Goal: Complete application form

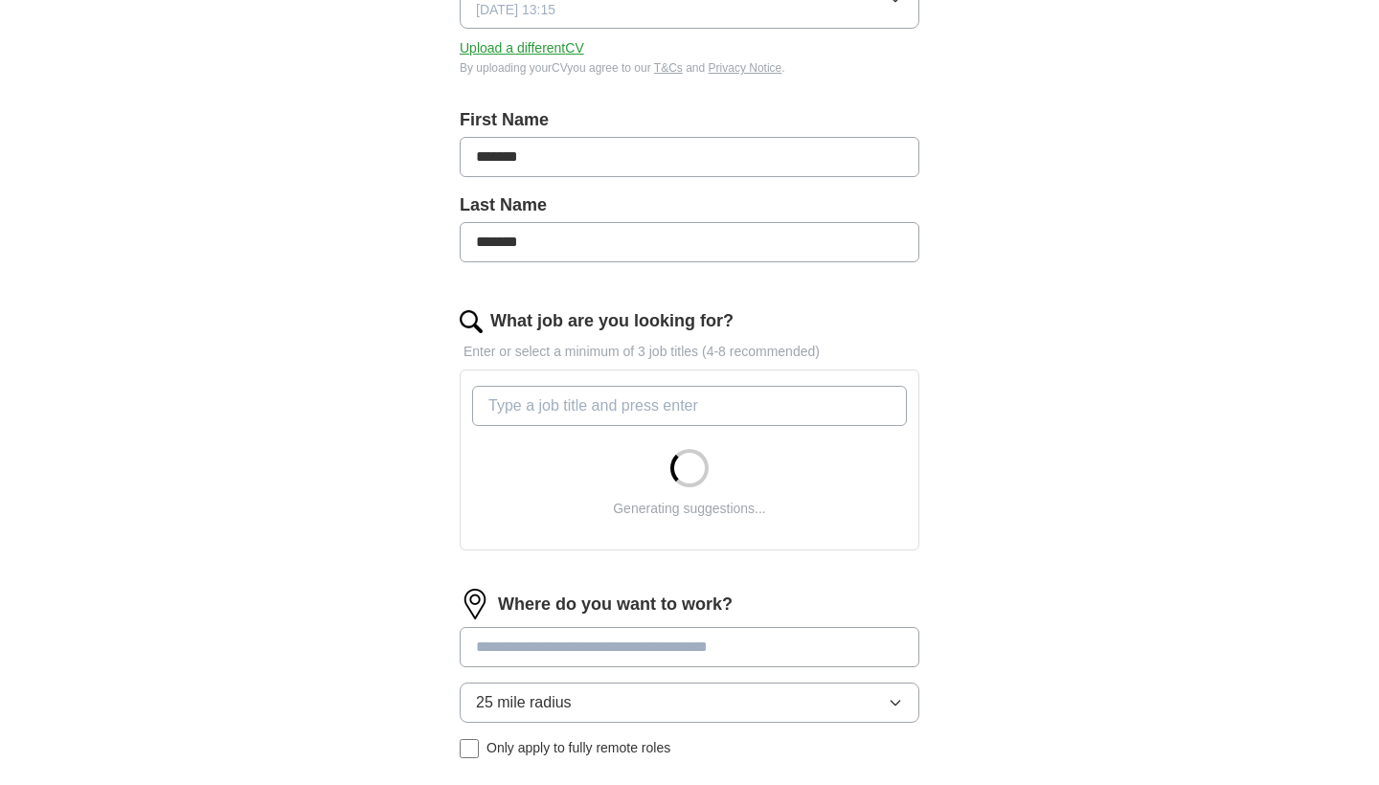
scroll to position [344, 0]
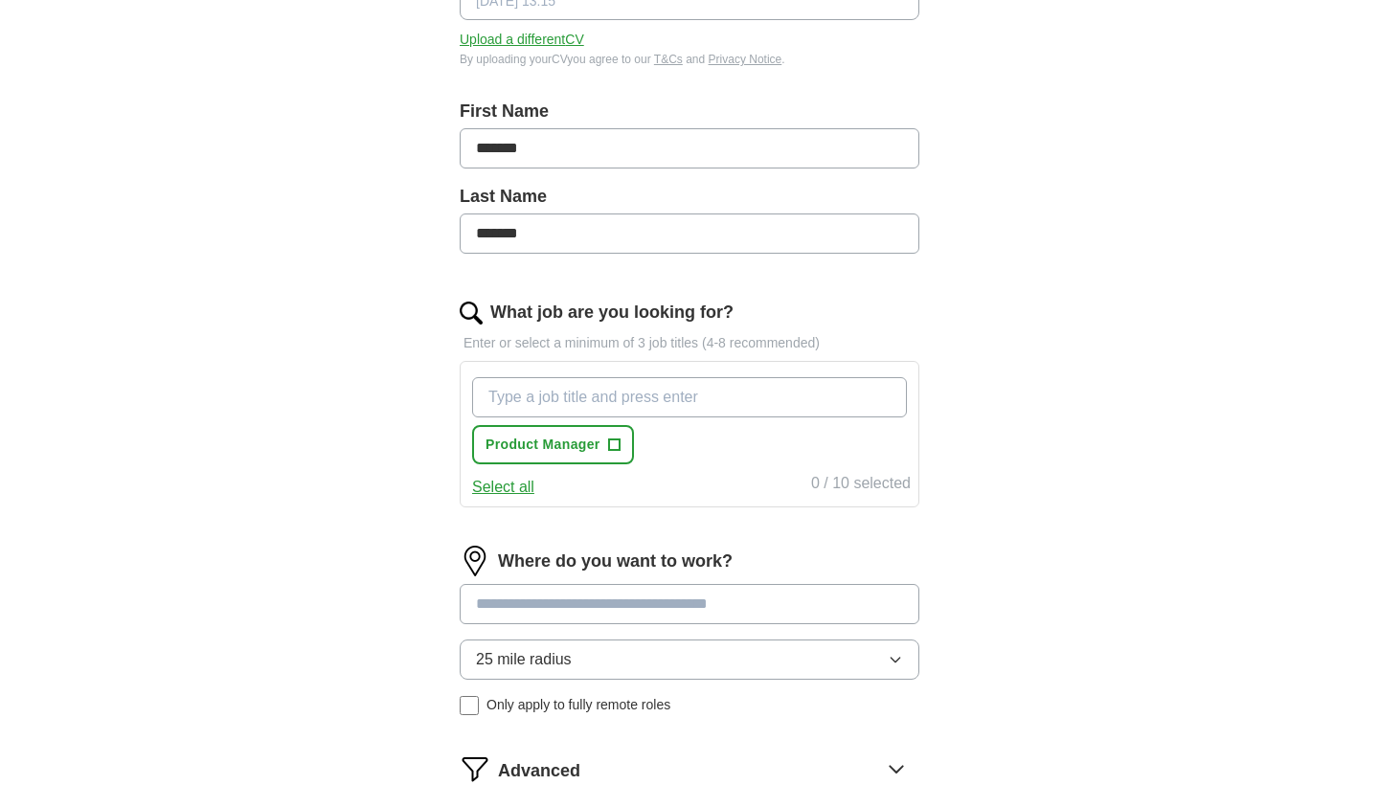
click at [612, 441] on span "+" at bounding box center [613, 444] width 11 height 15
type input "product owner"
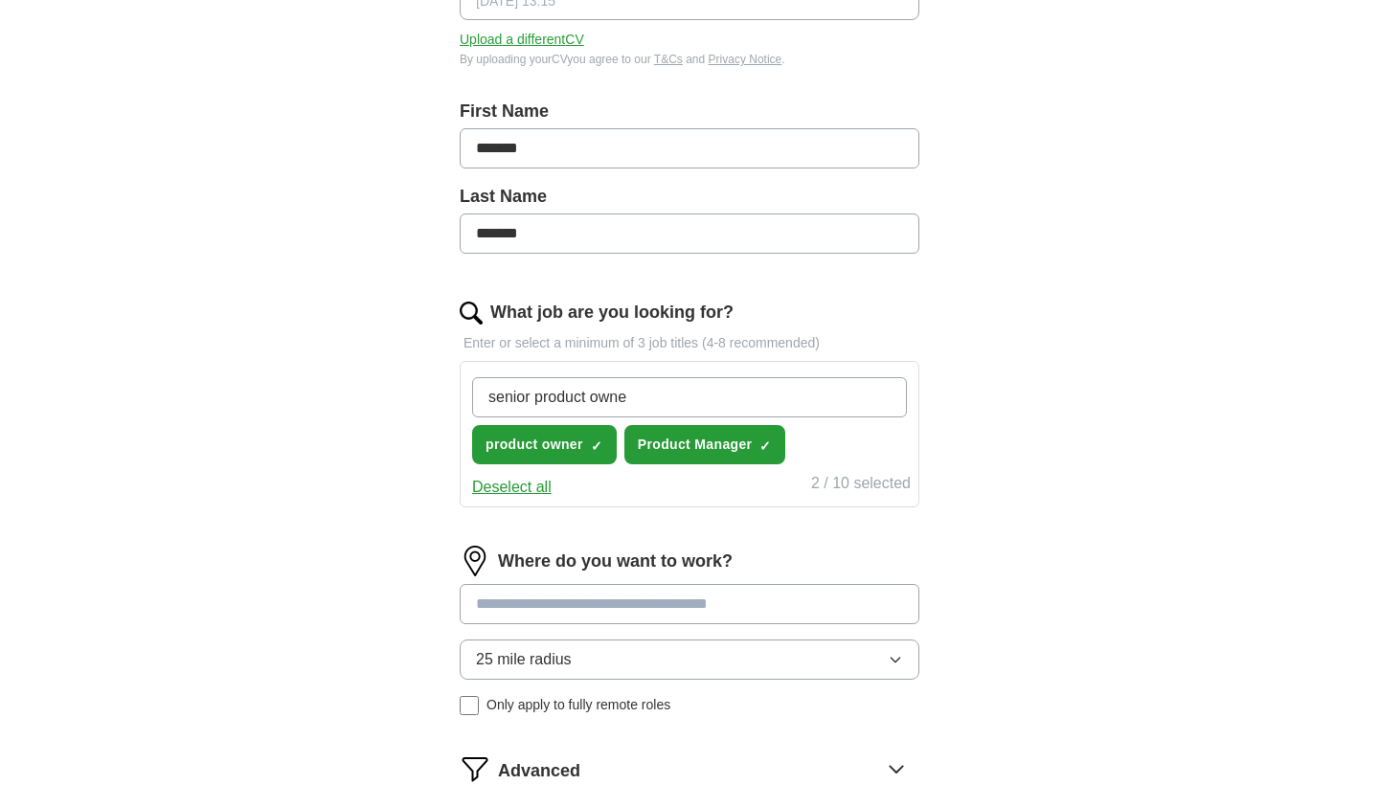
type input "senior product owner"
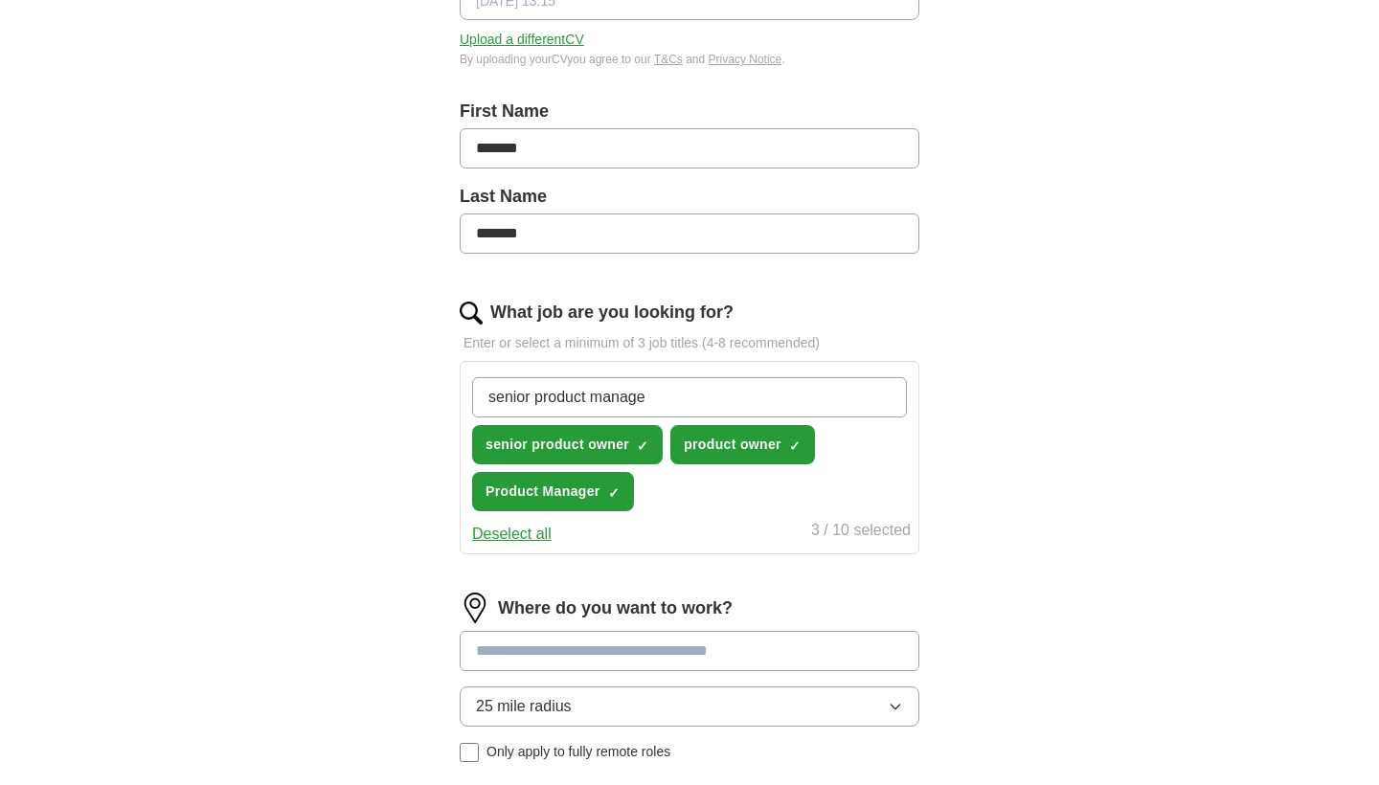
type input "senior product manager"
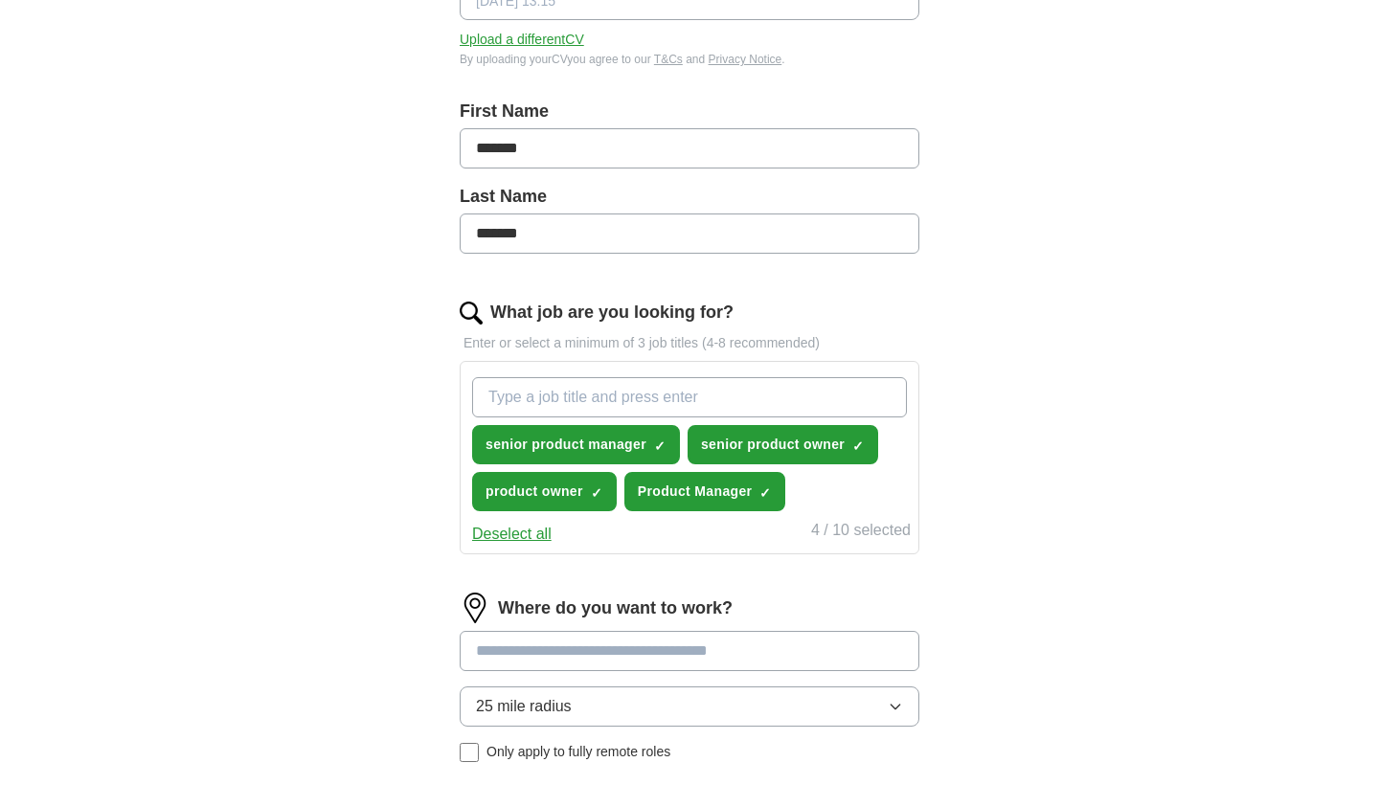
click at [593, 661] on input at bounding box center [690, 651] width 460 height 40
type input "******"
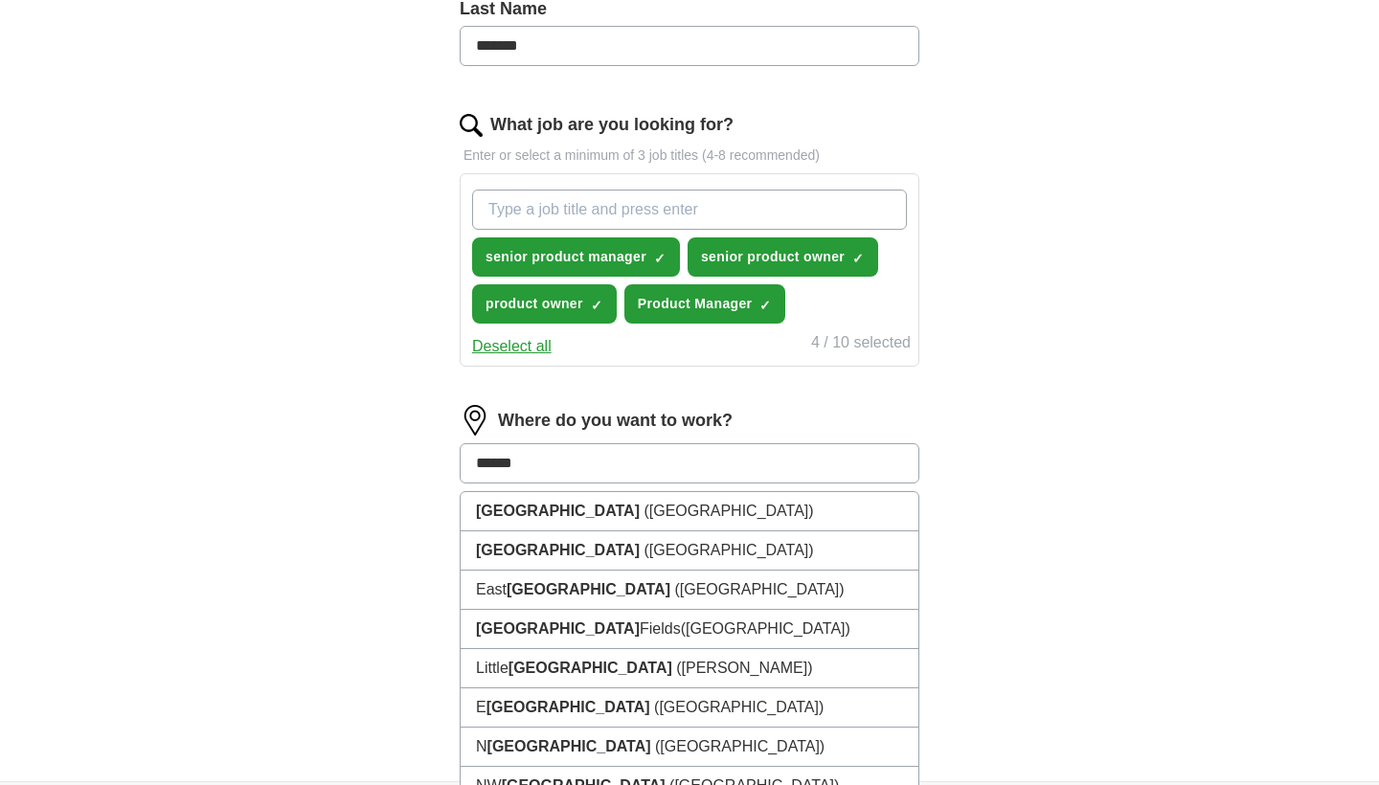
scroll to position [541, 0]
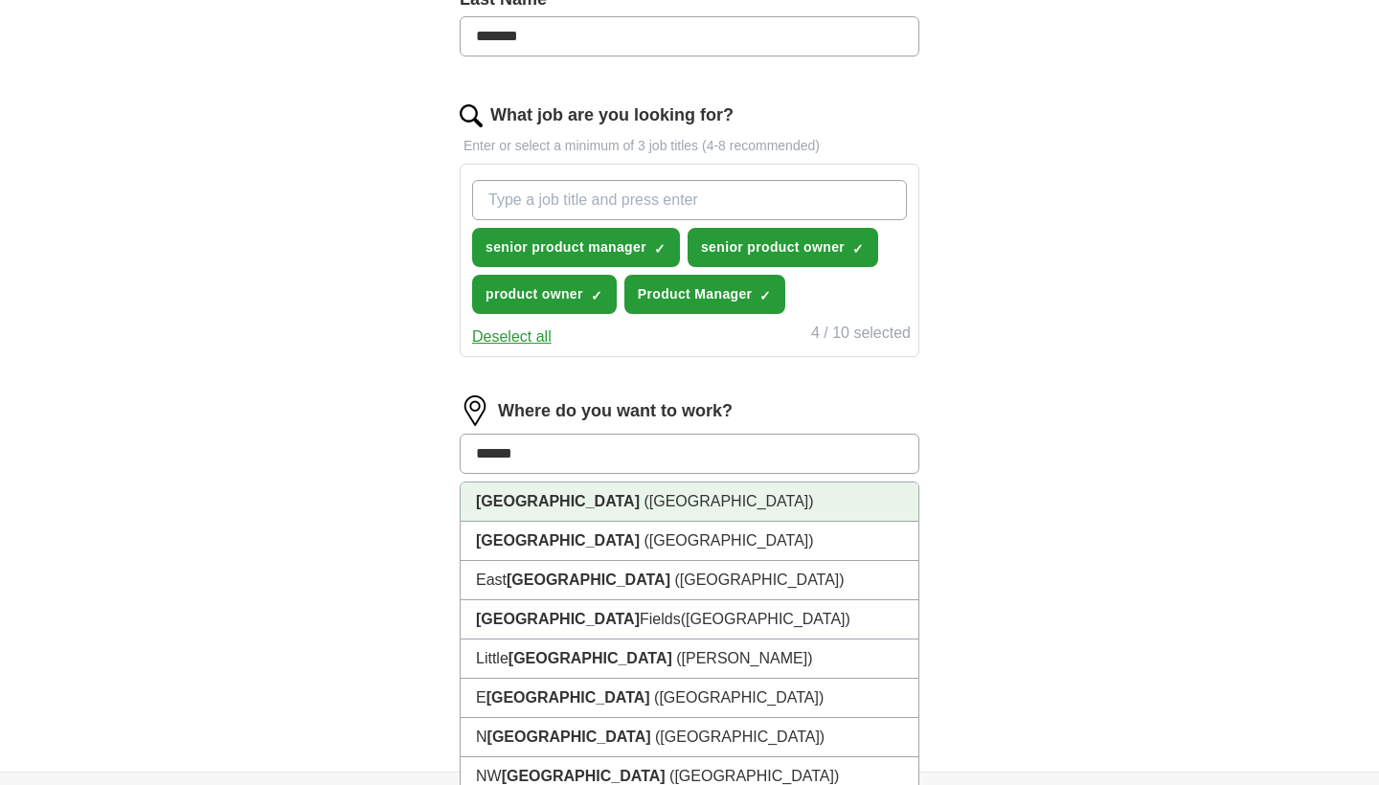
click at [587, 505] on li "[GEOGRAPHIC_DATA] ([GEOGRAPHIC_DATA])" at bounding box center [689, 501] width 458 height 39
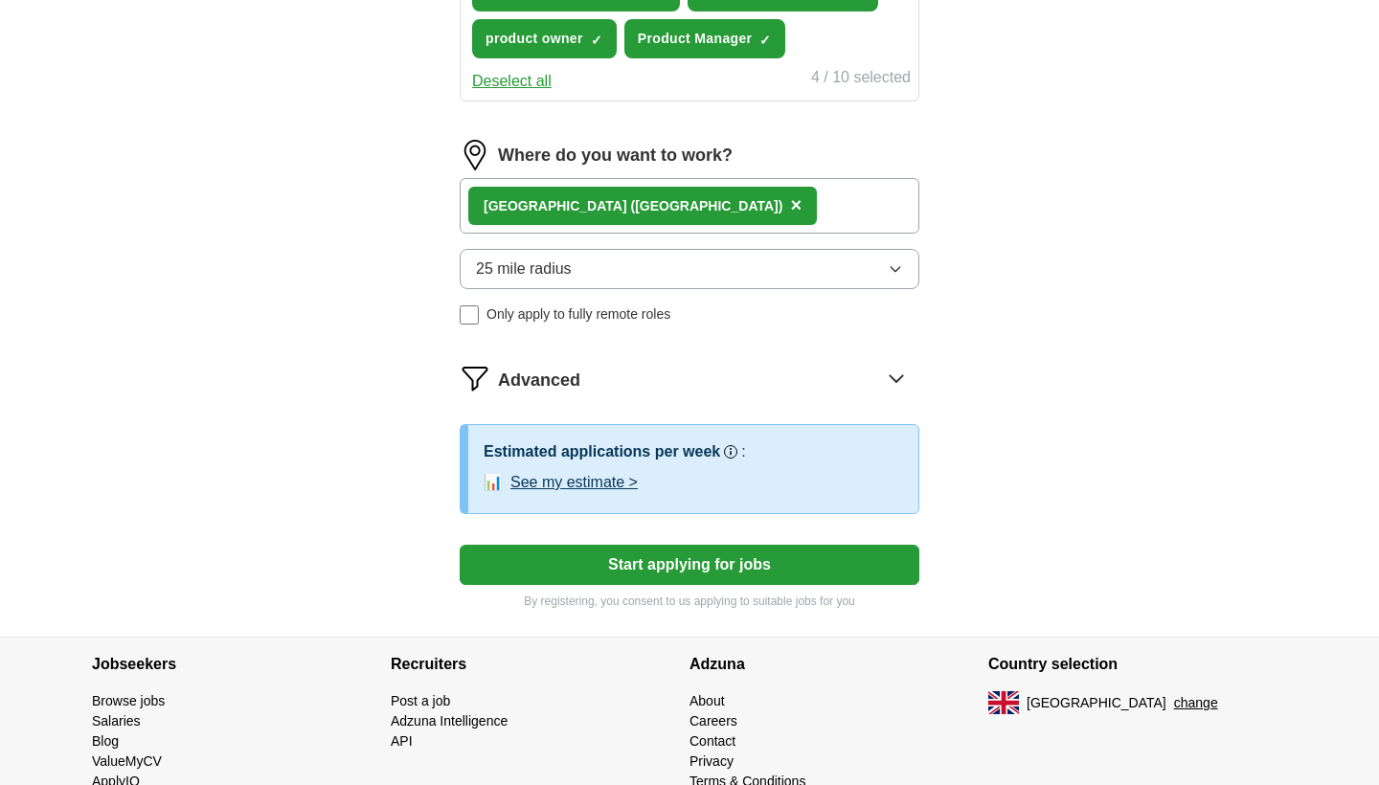
scroll to position [804, 0]
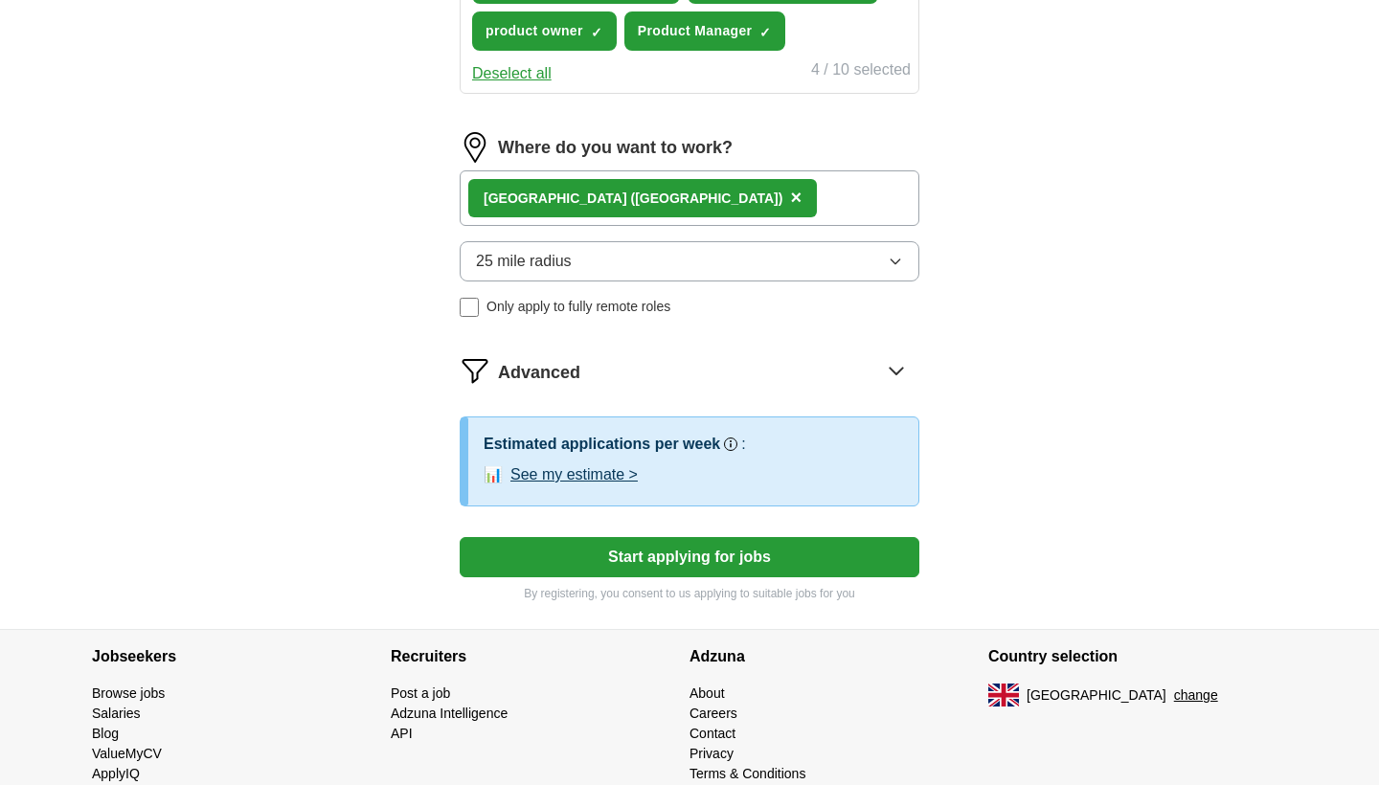
click at [549, 379] on span "Advanced" at bounding box center [539, 373] width 82 height 26
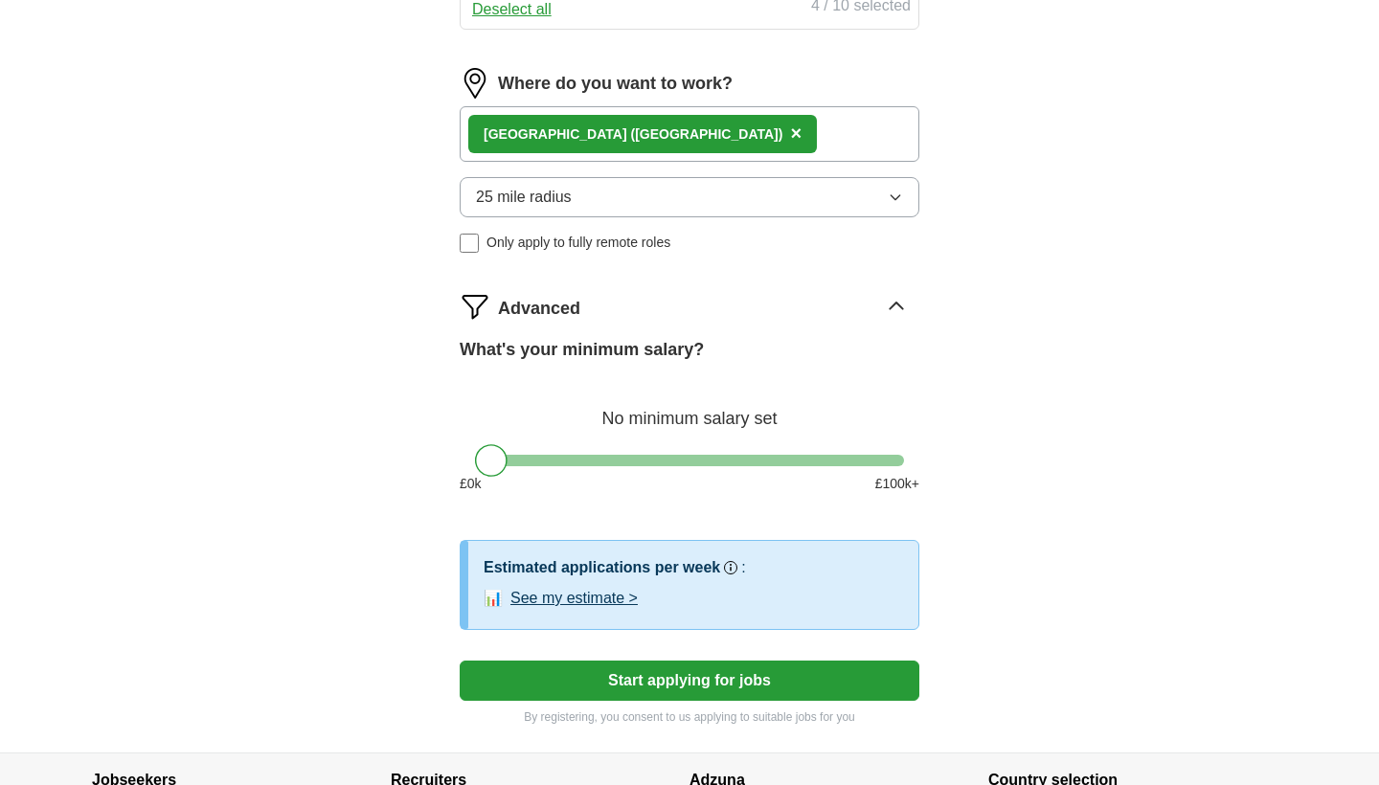
scroll to position [870, 0]
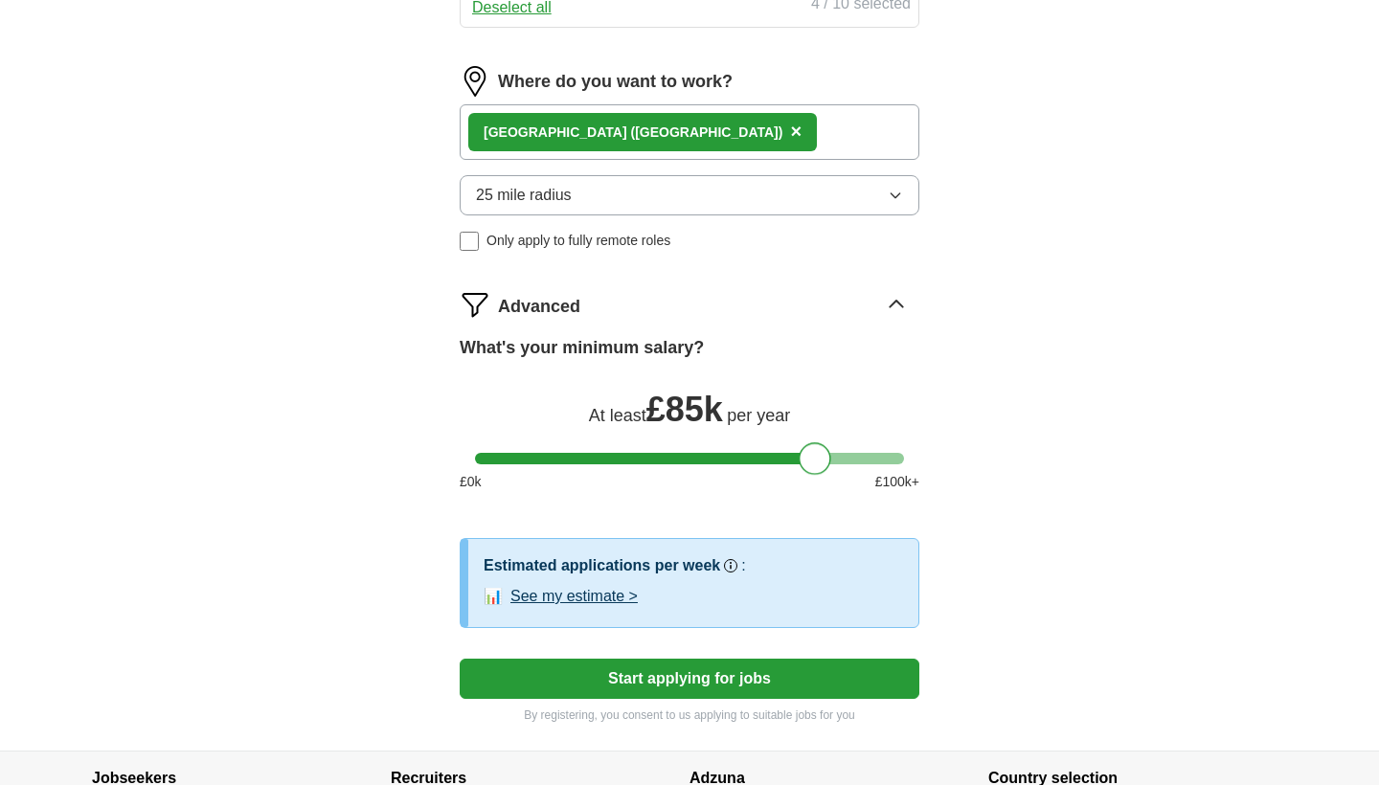
drag, startPoint x: 484, startPoint y: 463, endPoint x: 806, endPoint y: 468, distance: 321.7
click at [806, 468] on div at bounding box center [814, 458] width 33 height 33
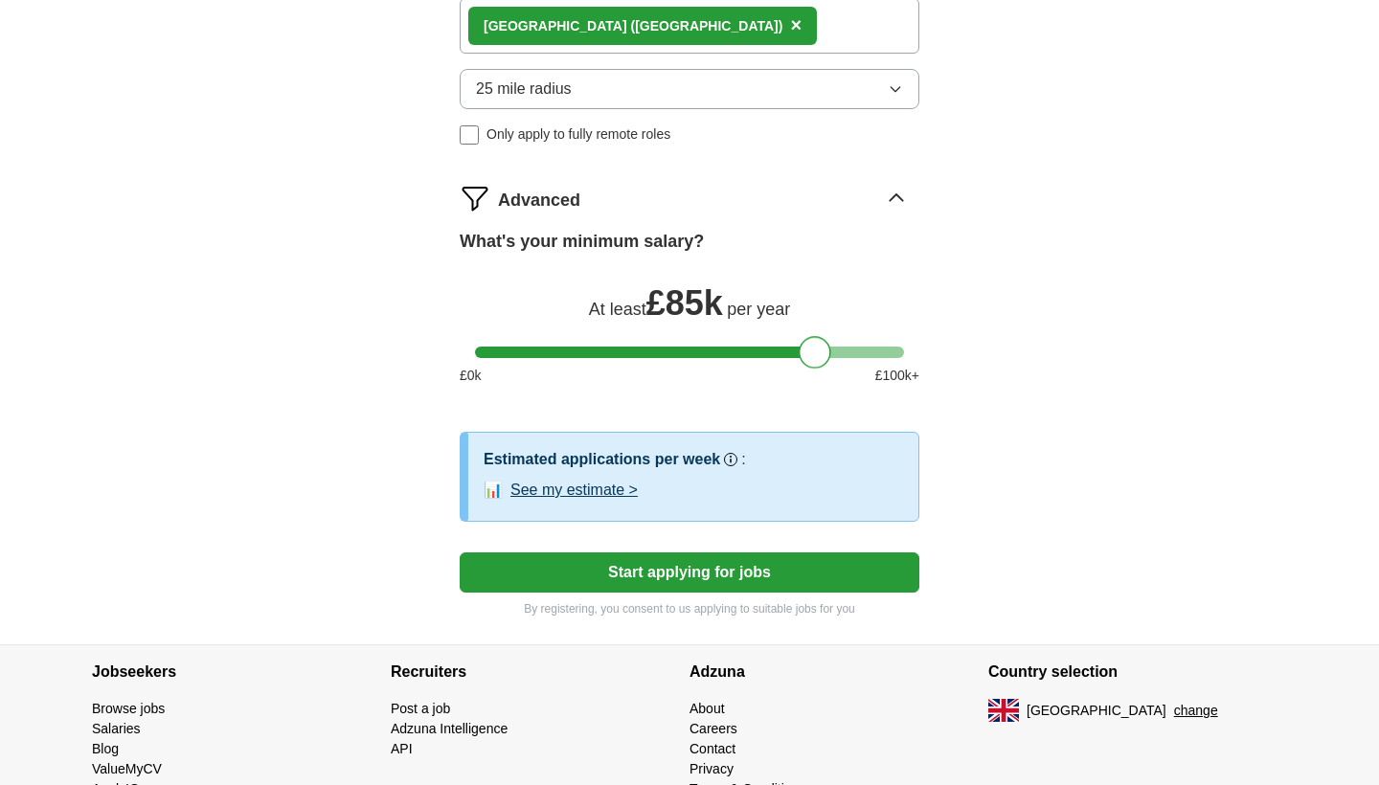
scroll to position [982, 0]
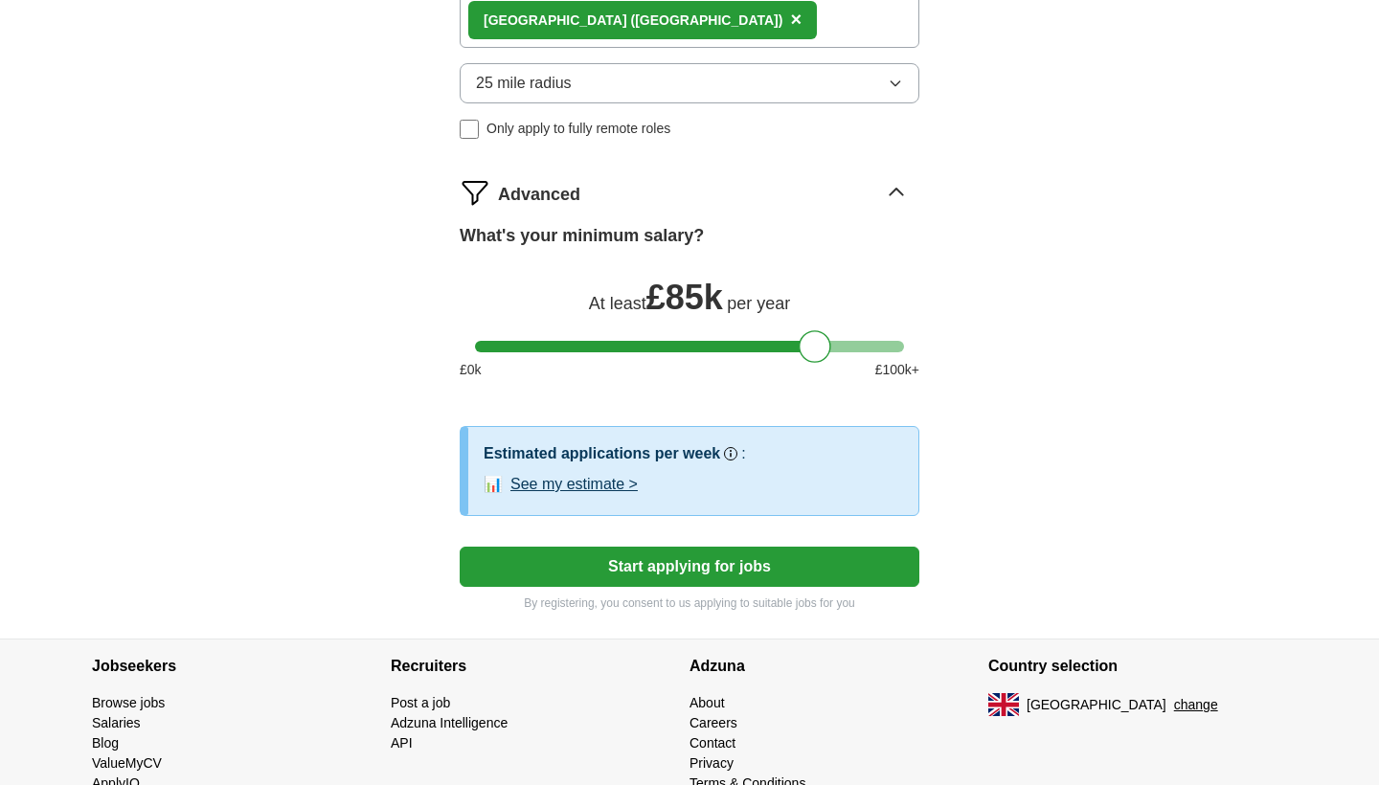
click at [749, 565] on button "Start applying for jobs" at bounding box center [690, 567] width 460 height 40
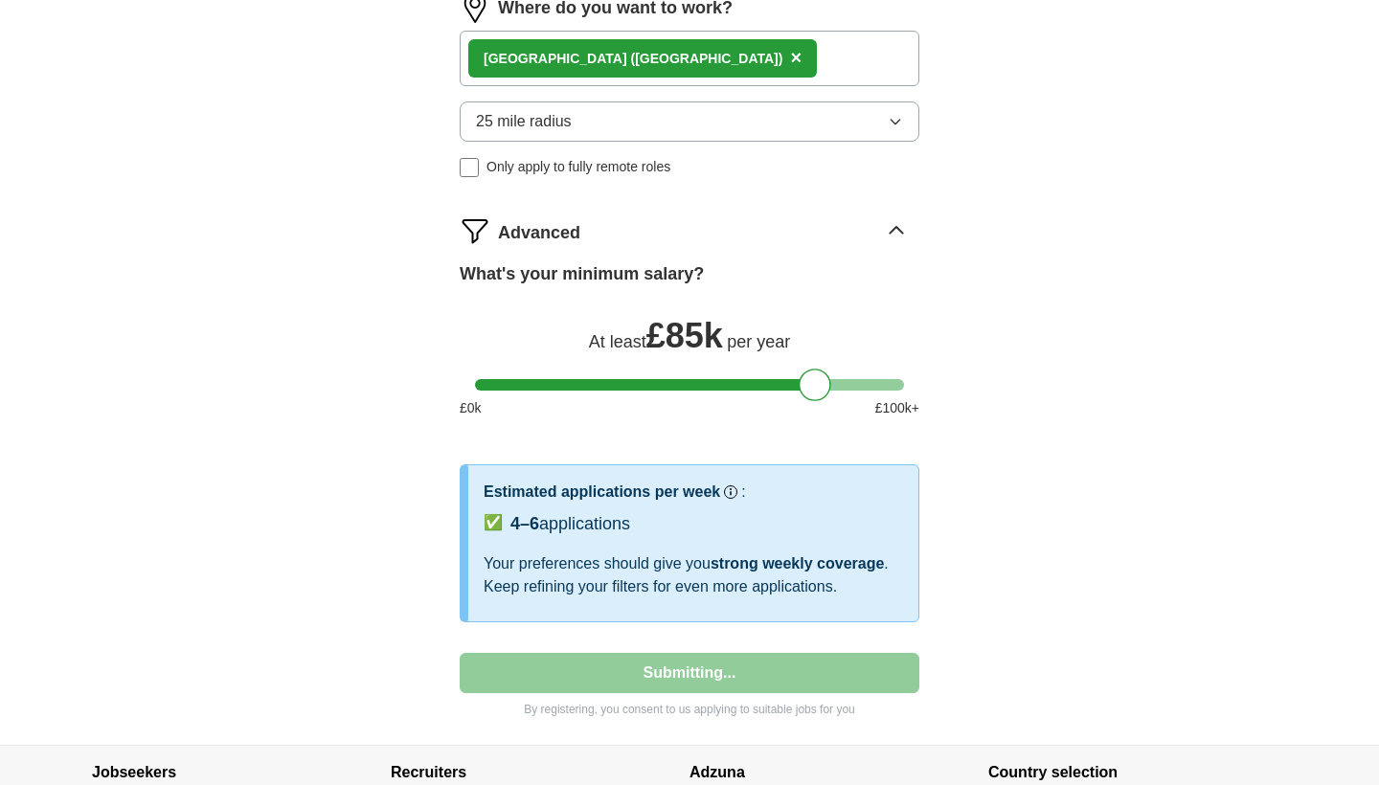
scroll to position [214, 0]
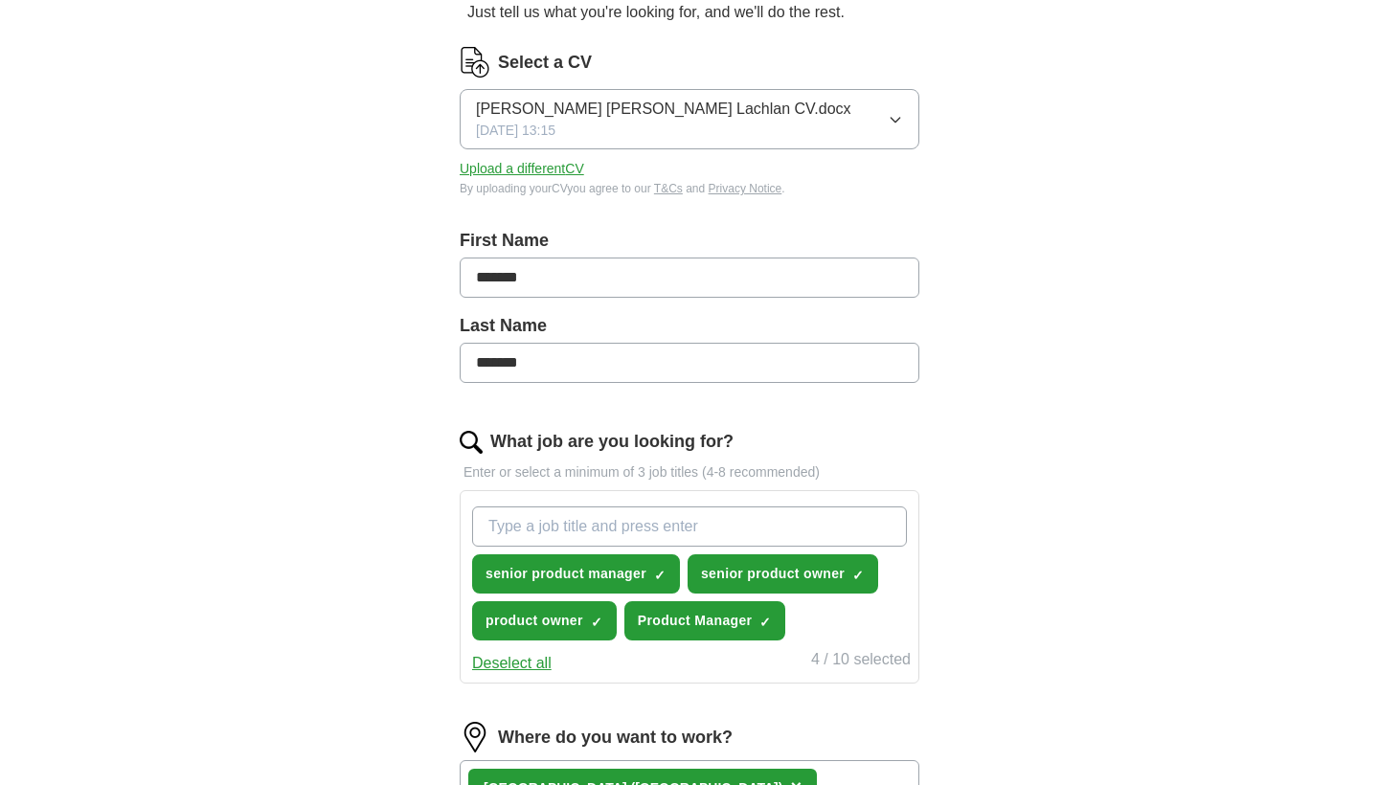
select select "**"
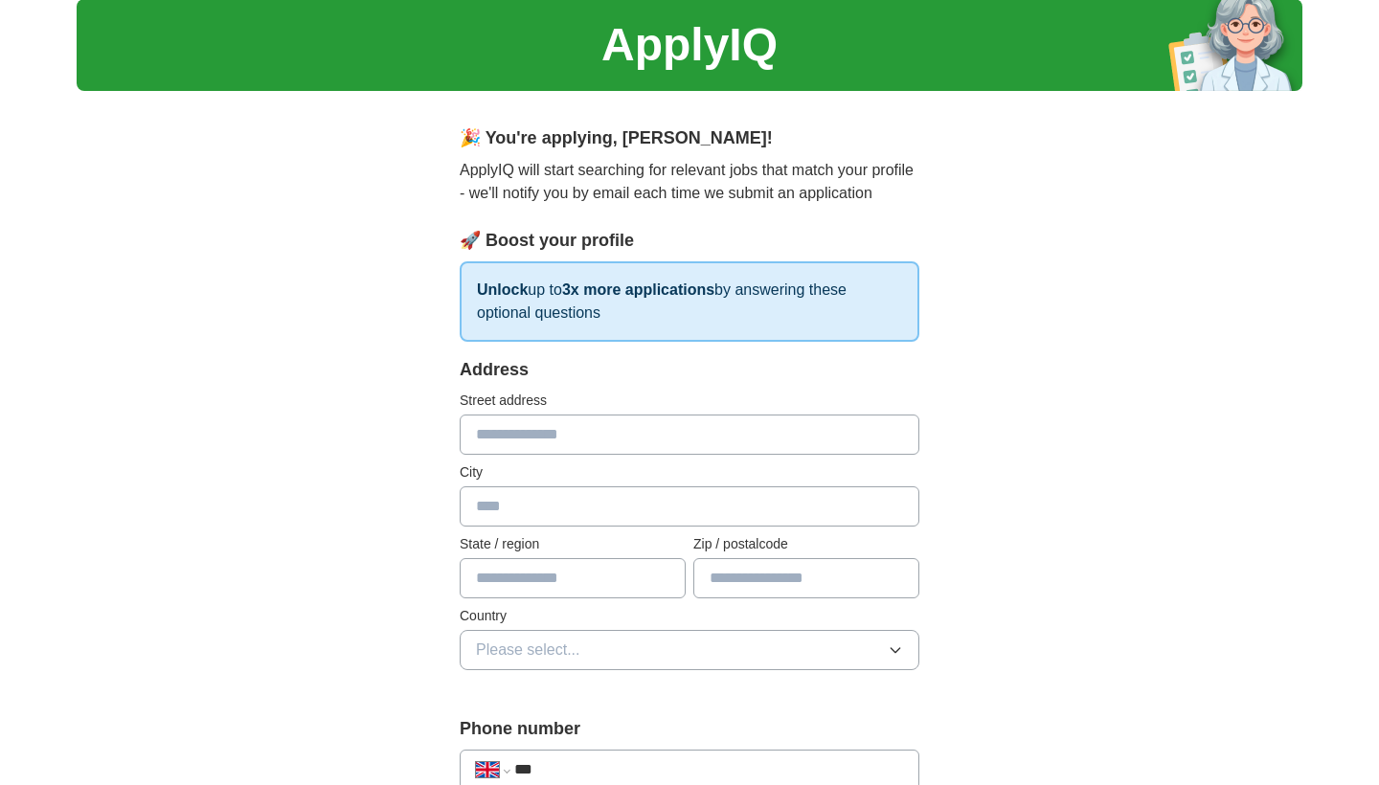
scroll to position [88, 0]
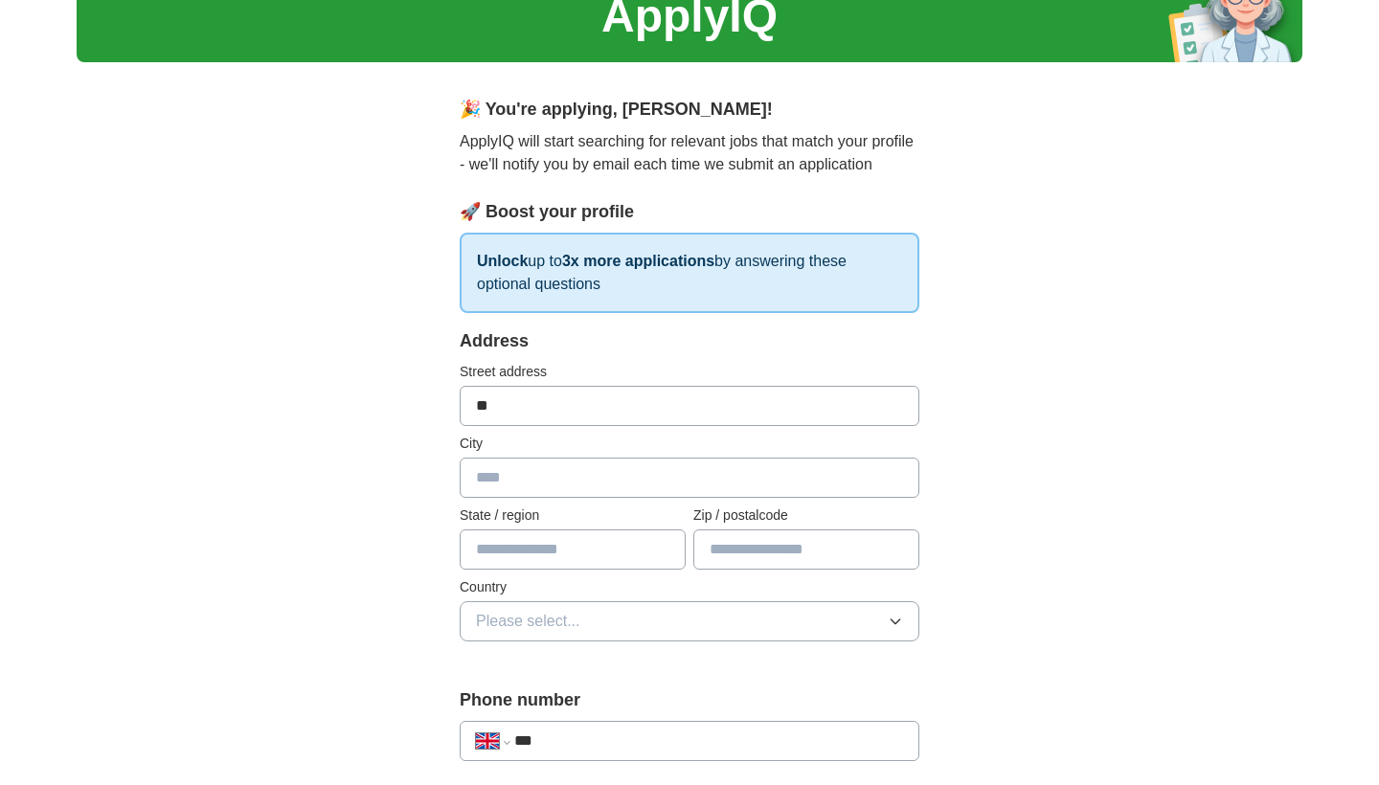
type input "*"
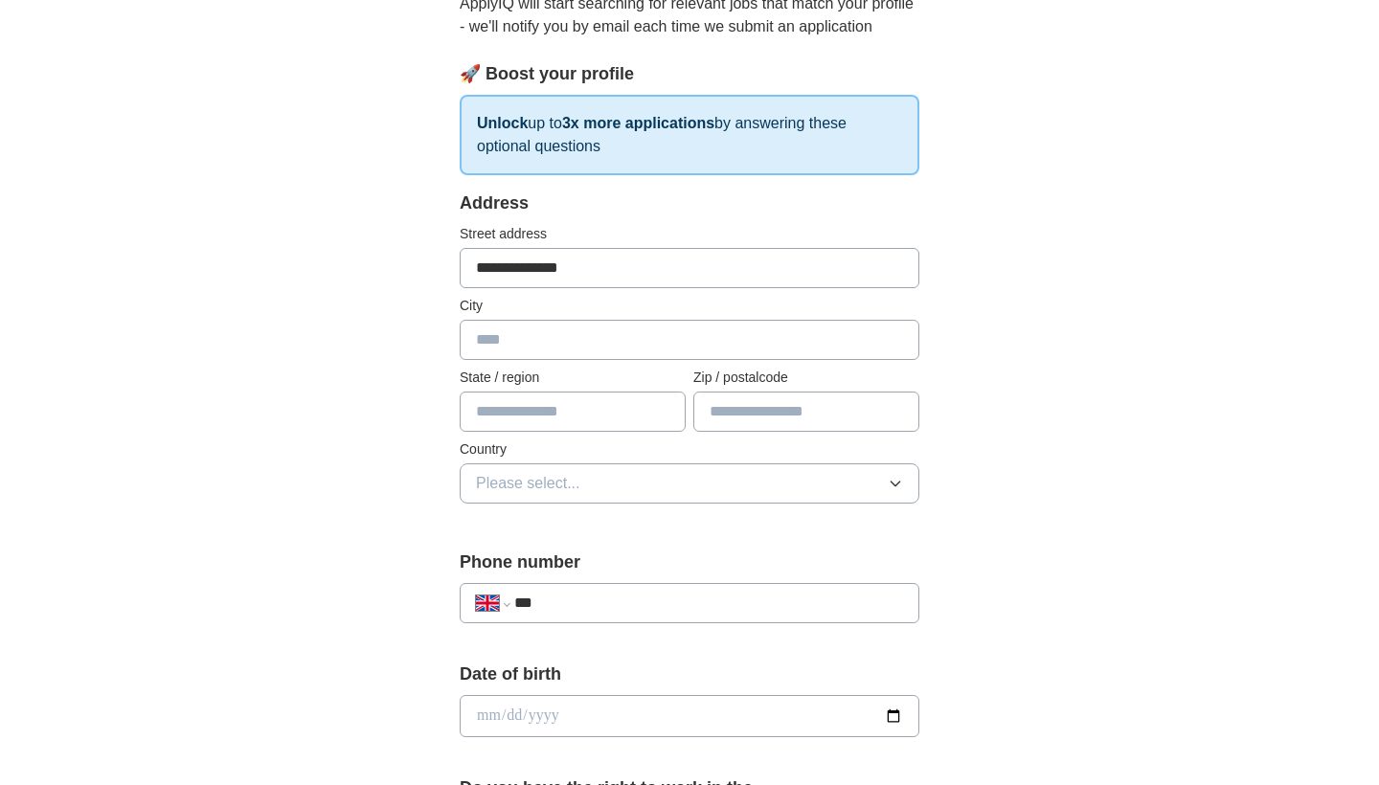
scroll to position [239, 0]
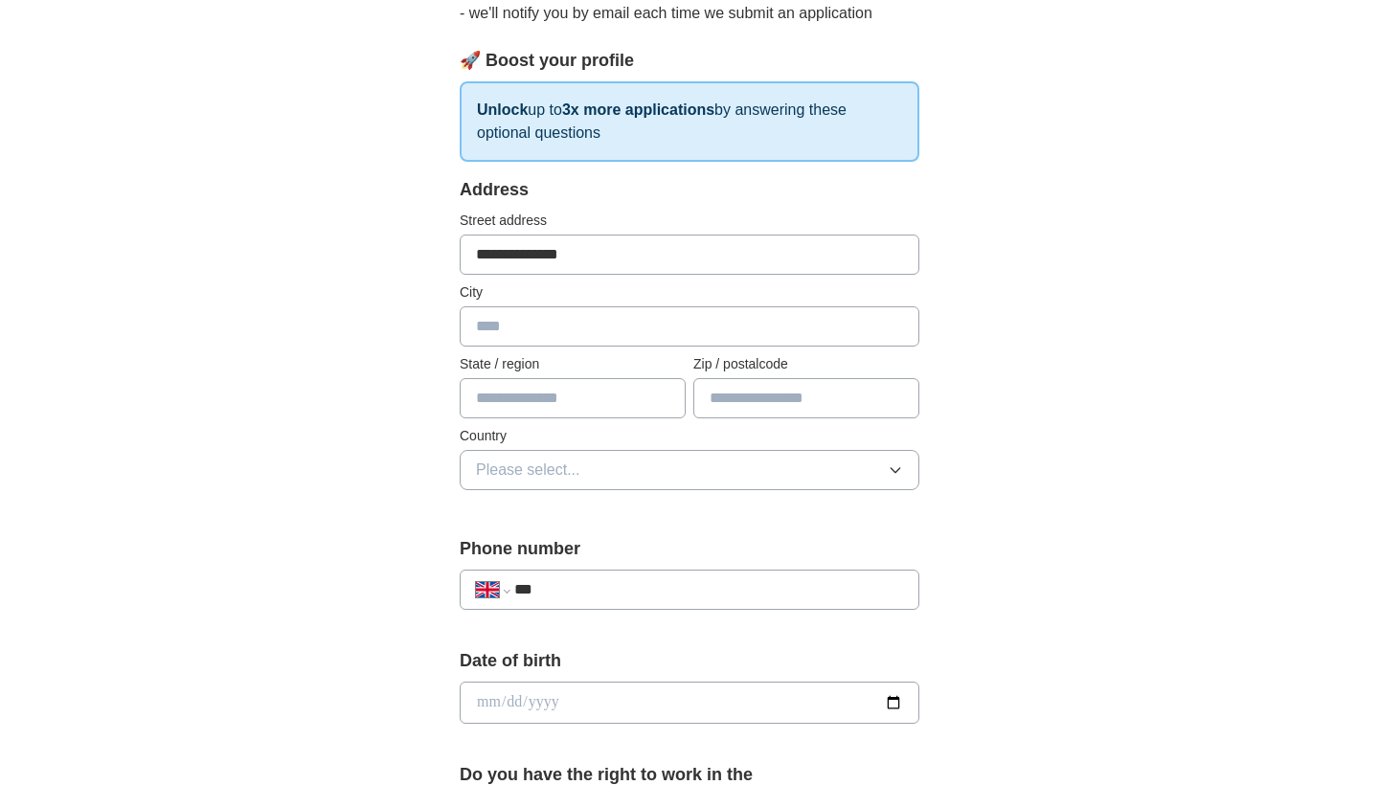
type input "**********"
type input "******"
type input "*******"
click at [591, 477] on button "Please select..." at bounding box center [690, 470] width 460 height 40
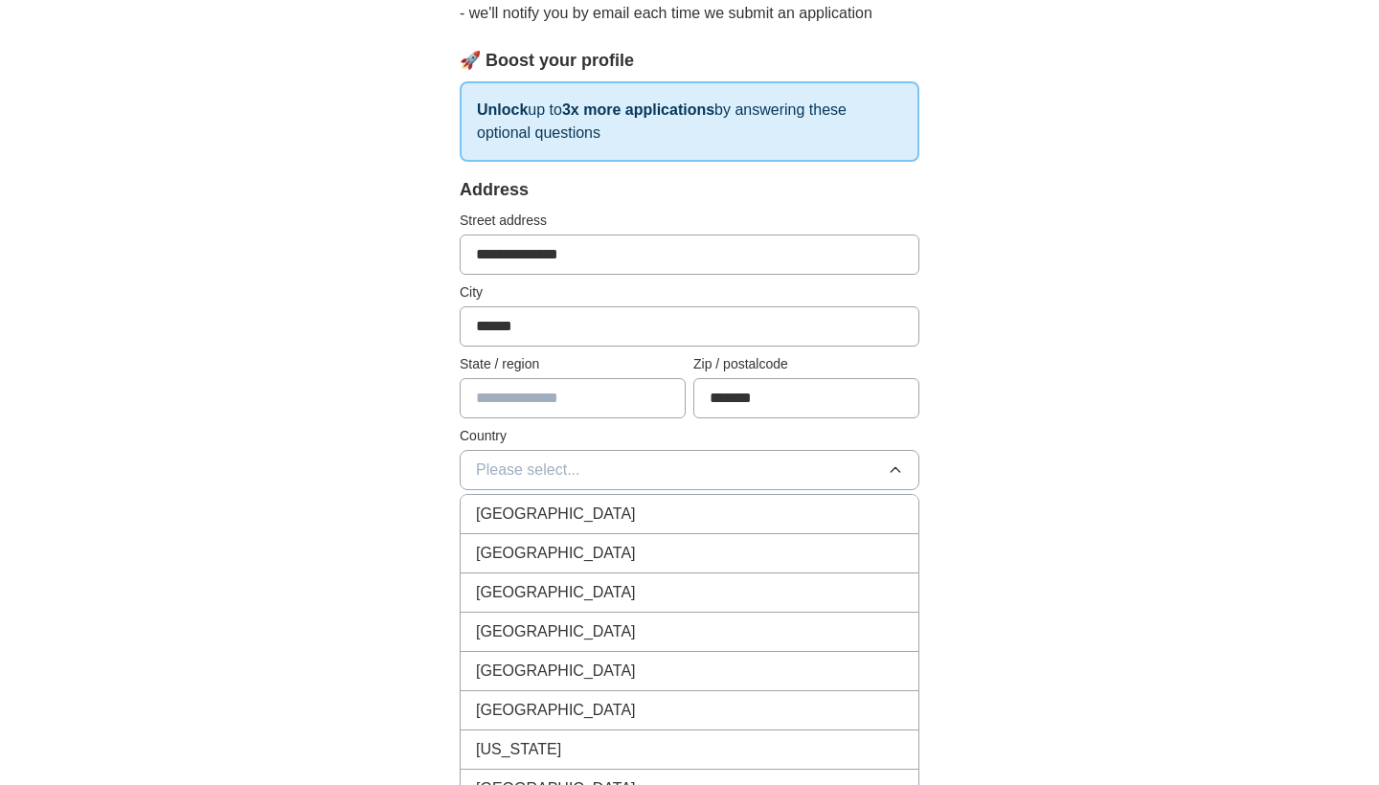
click at [579, 513] on span "[GEOGRAPHIC_DATA]" at bounding box center [556, 514] width 160 height 23
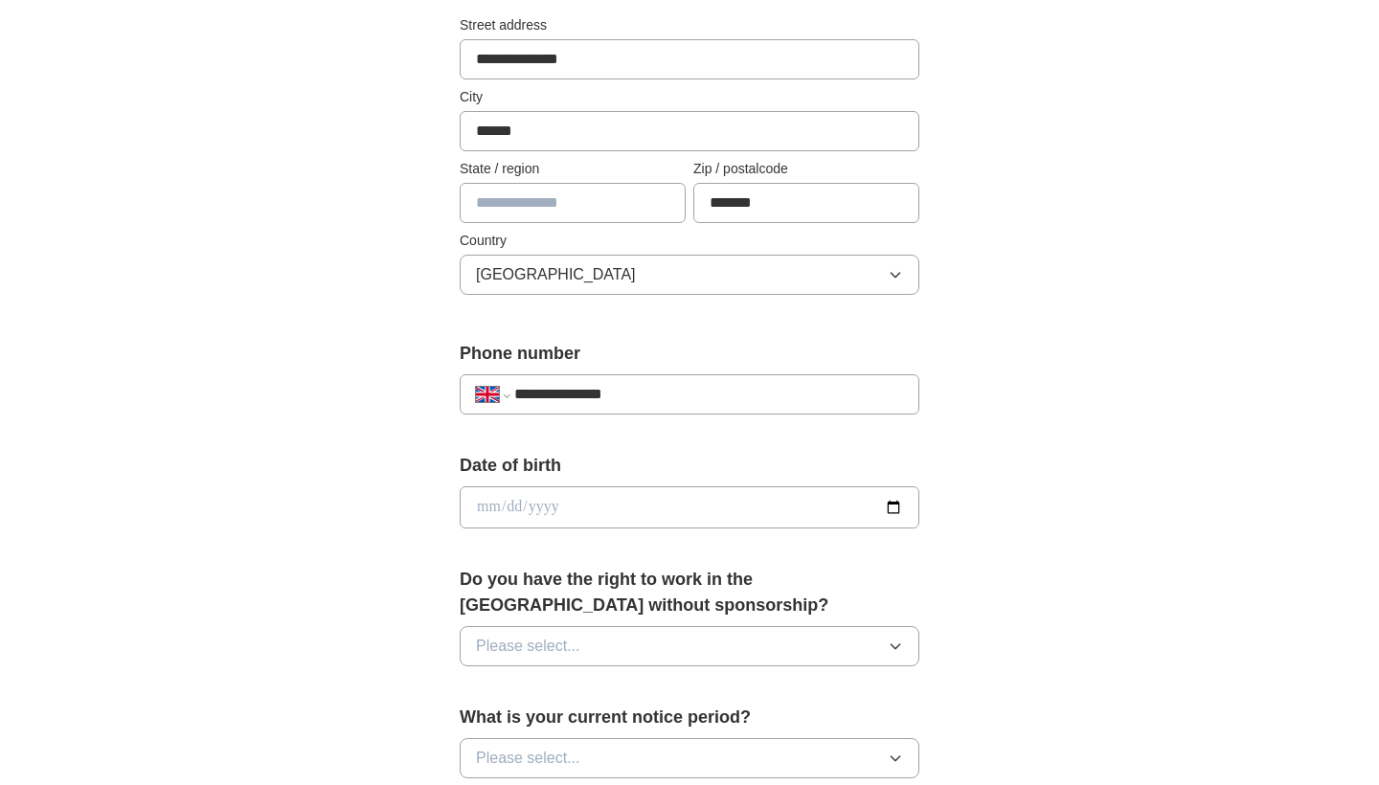
scroll to position [466, 0]
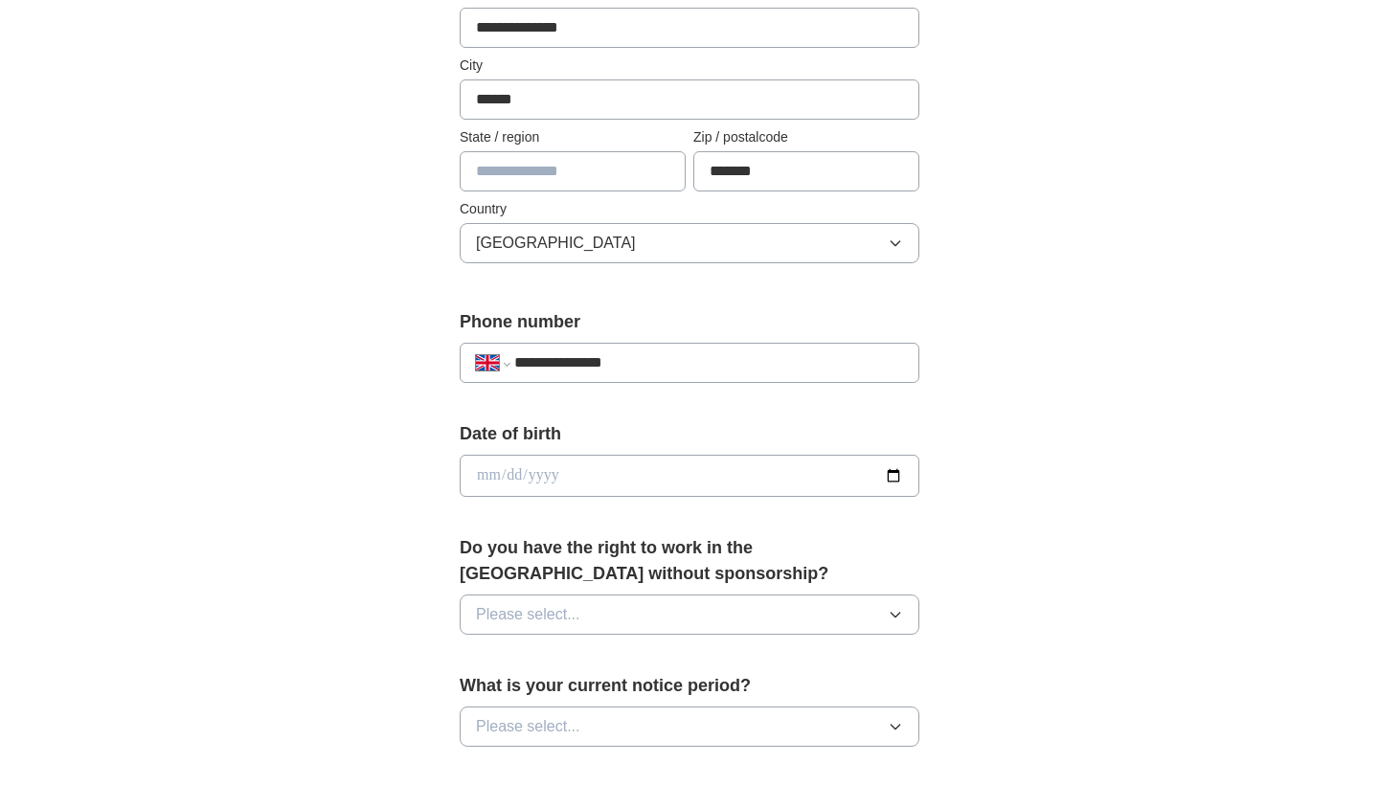
type input "**********"
click at [489, 475] on input "date" at bounding box center [690, 476] width 460 height 42
click at [512, 473] on input "date" at bounding box center [690, 476] width 460 height 42
click at [551, 477] on input "date" at bounding box center [690, 476] width 460 height 42
type input "**********"
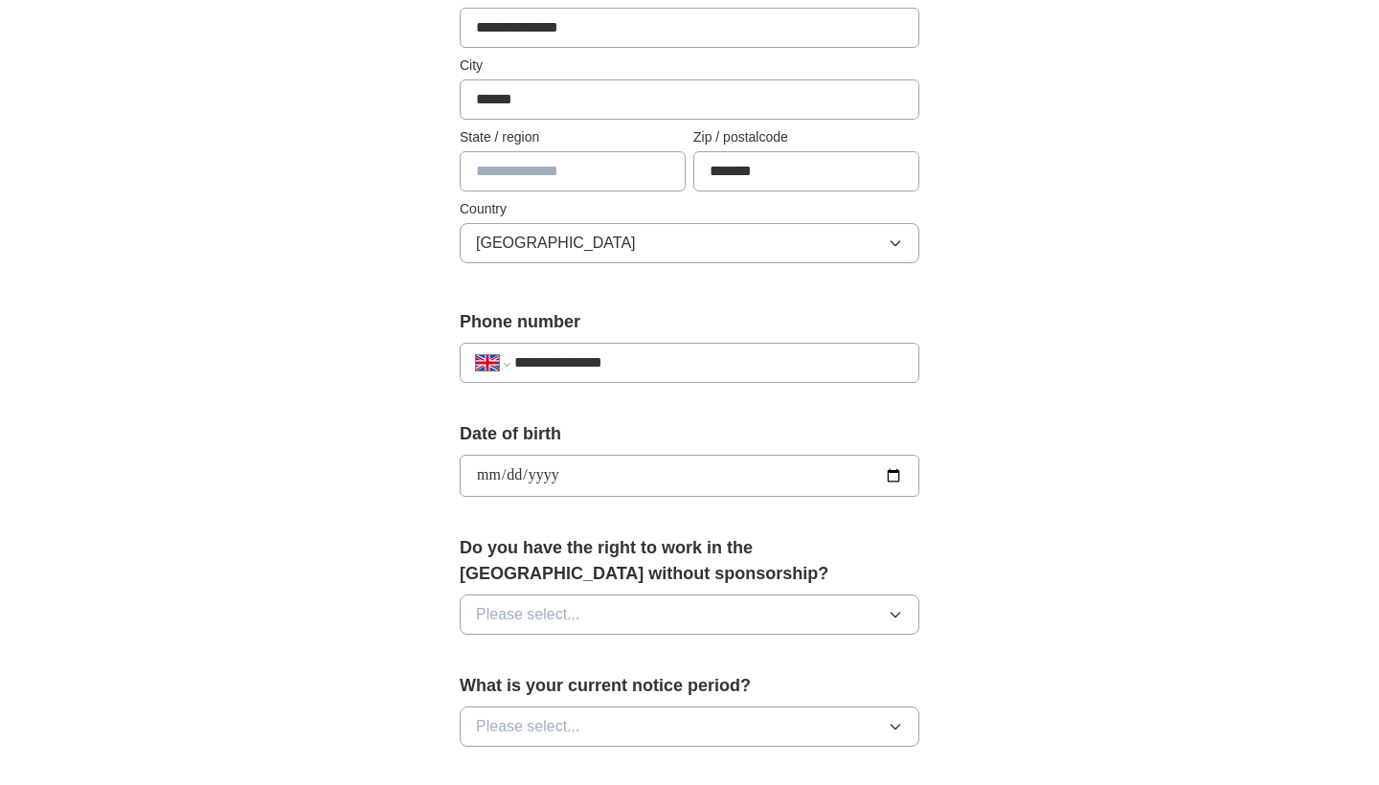
type input "**********"
click at [375, 532] on div "**********" at bounding box center [689, 450] width 1225 height 1717
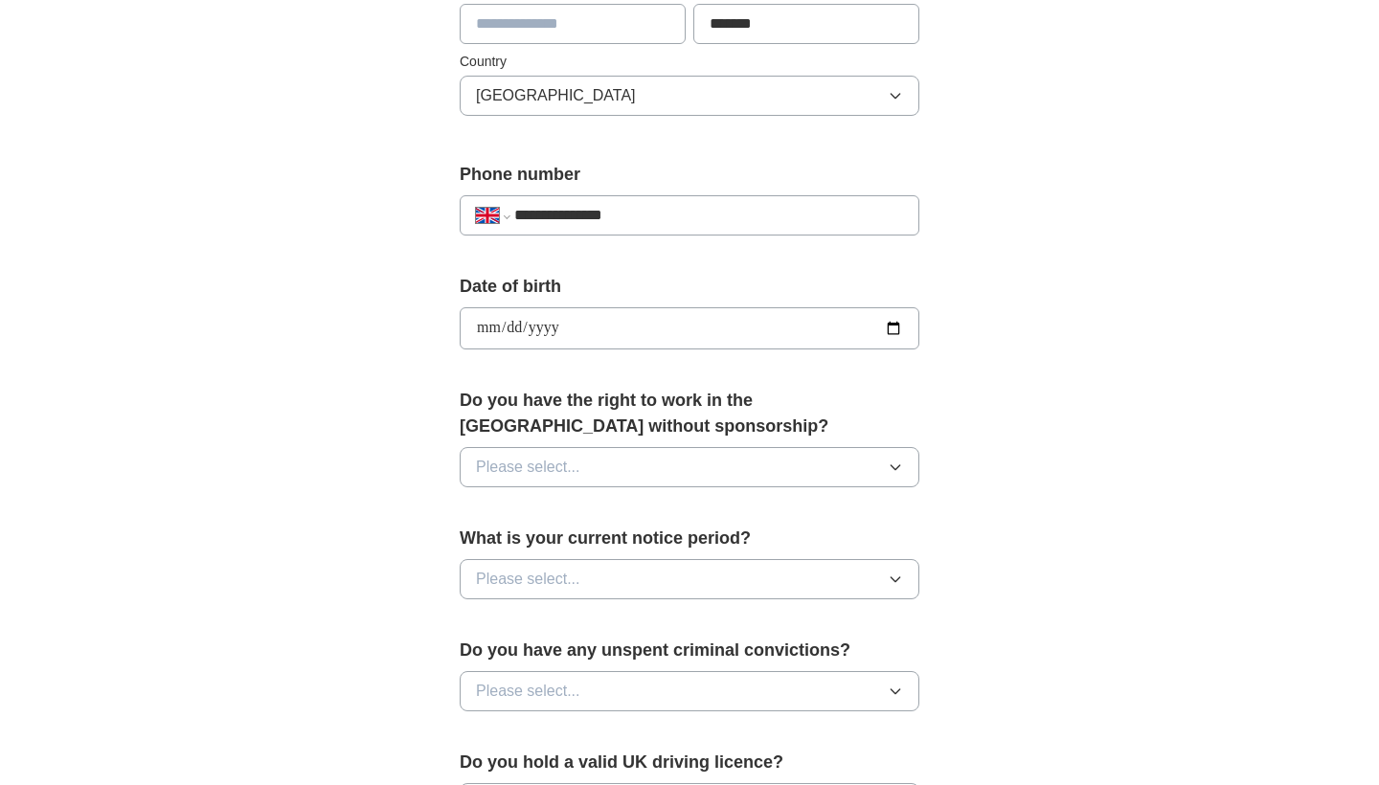
scroll to position [622, 0]
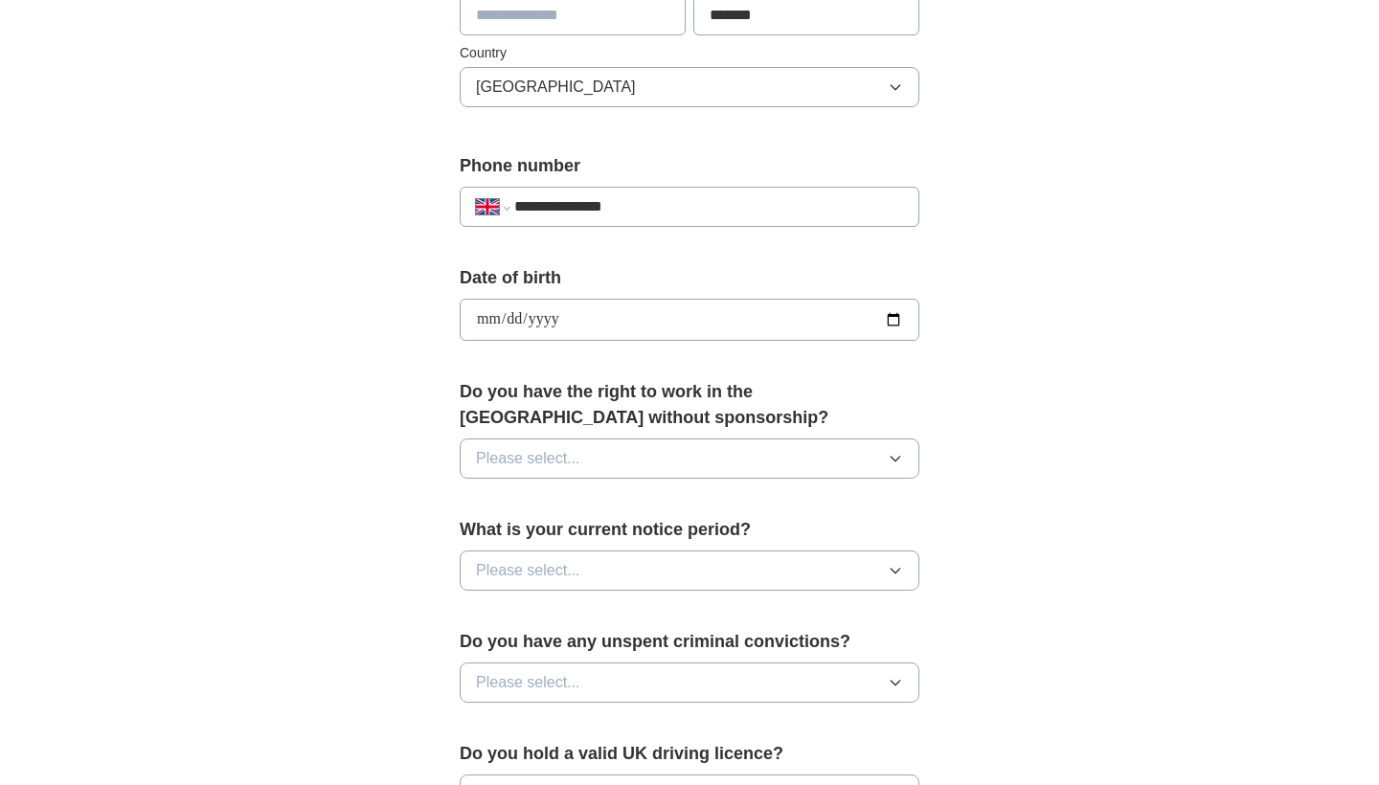
click at [575, 453] on span "Please select..." at bounding box center [528, 458] width 104 height 23
click at [525, 511] on div "Yes" at bounding box center [689, 502] width 427 height 23
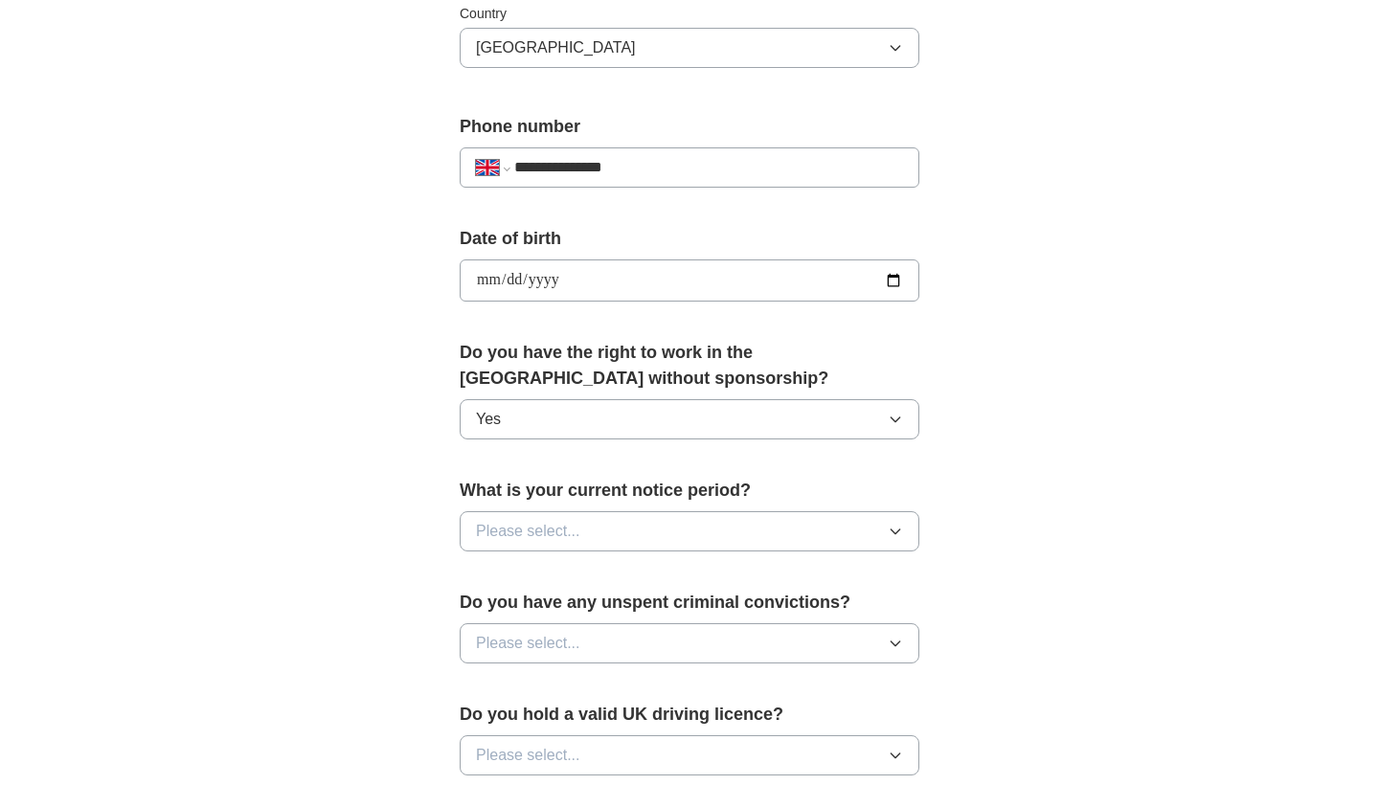
scroll to position [664, 0]
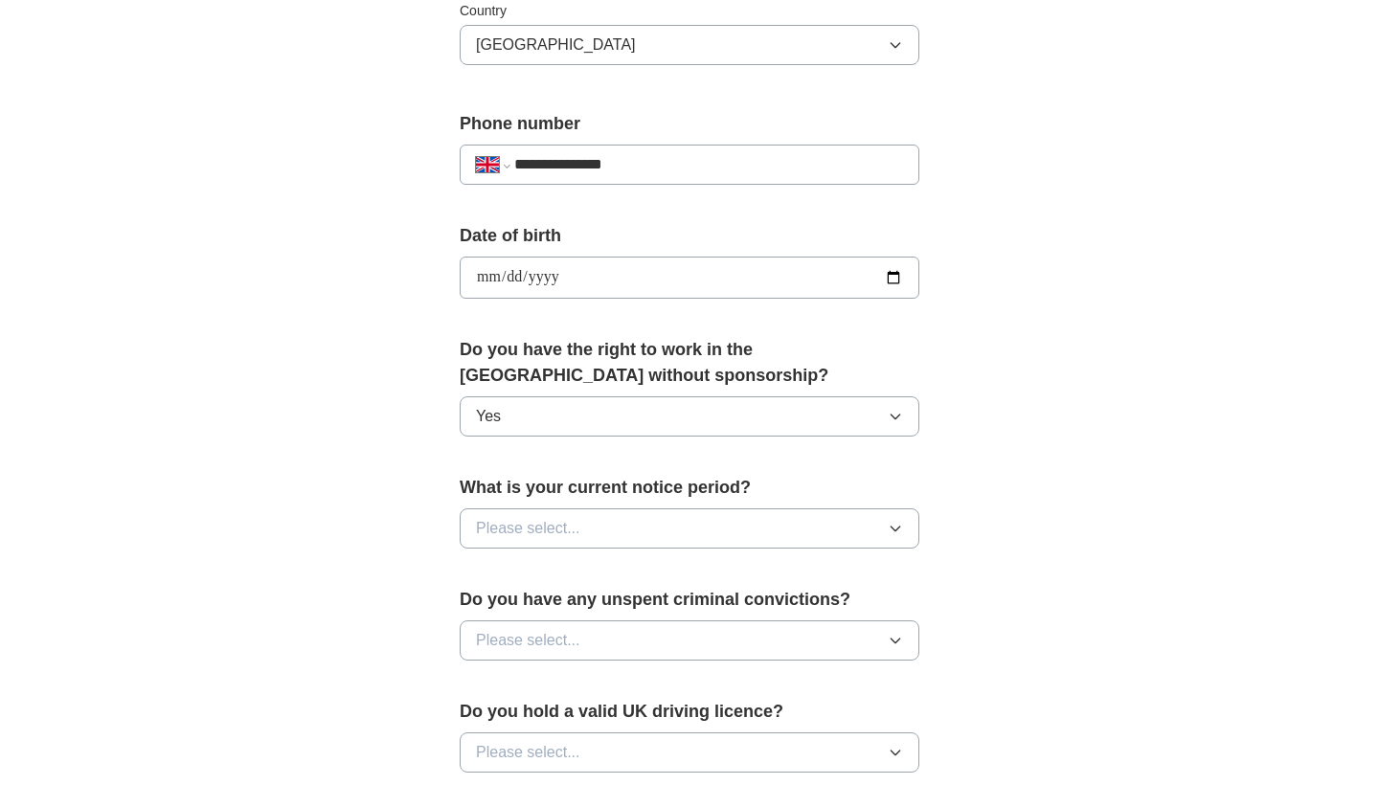
click at [536, 528] on span "Please select..." at bounding box center [528, 528] width 104 height 23
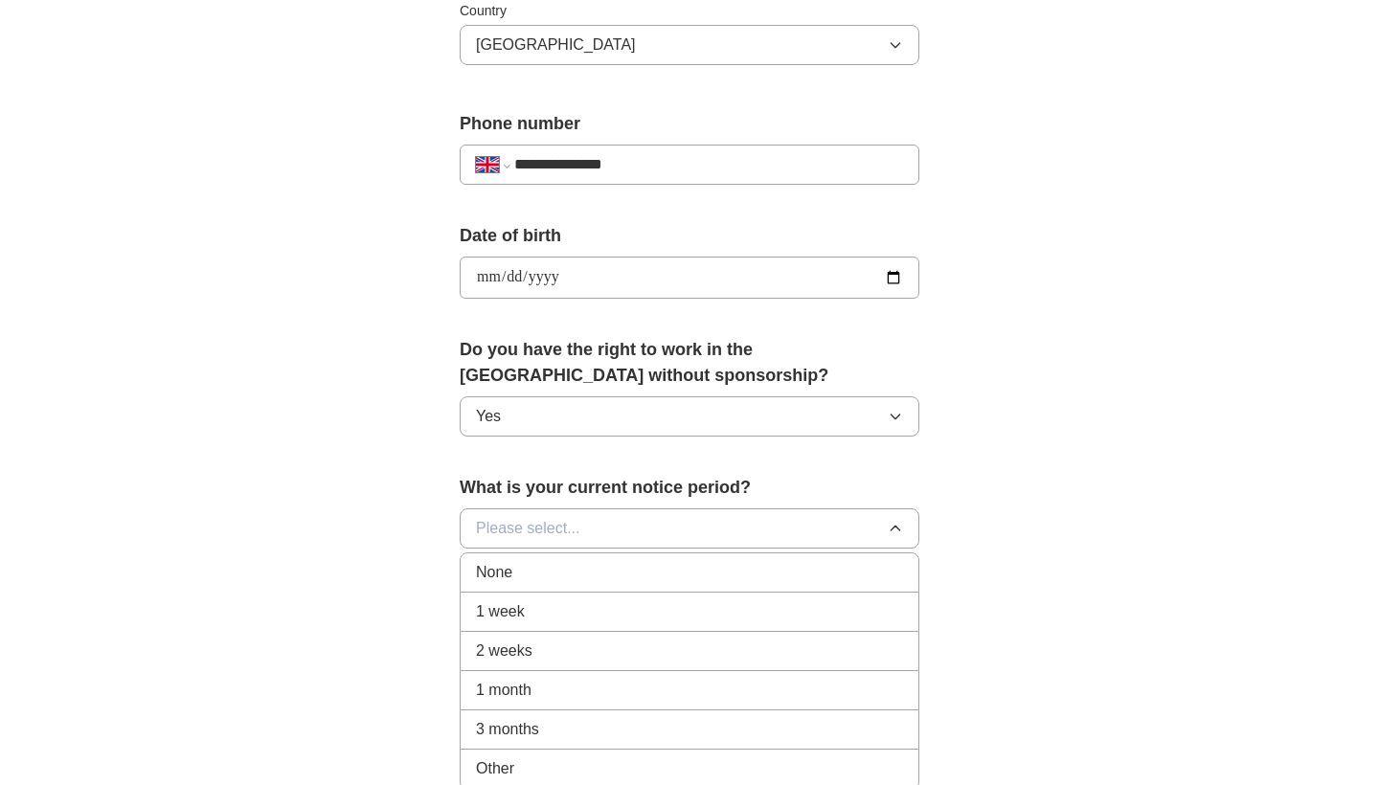
click at [527, 564] on div "None" at bounding box center [689, 572] width 427 height 23
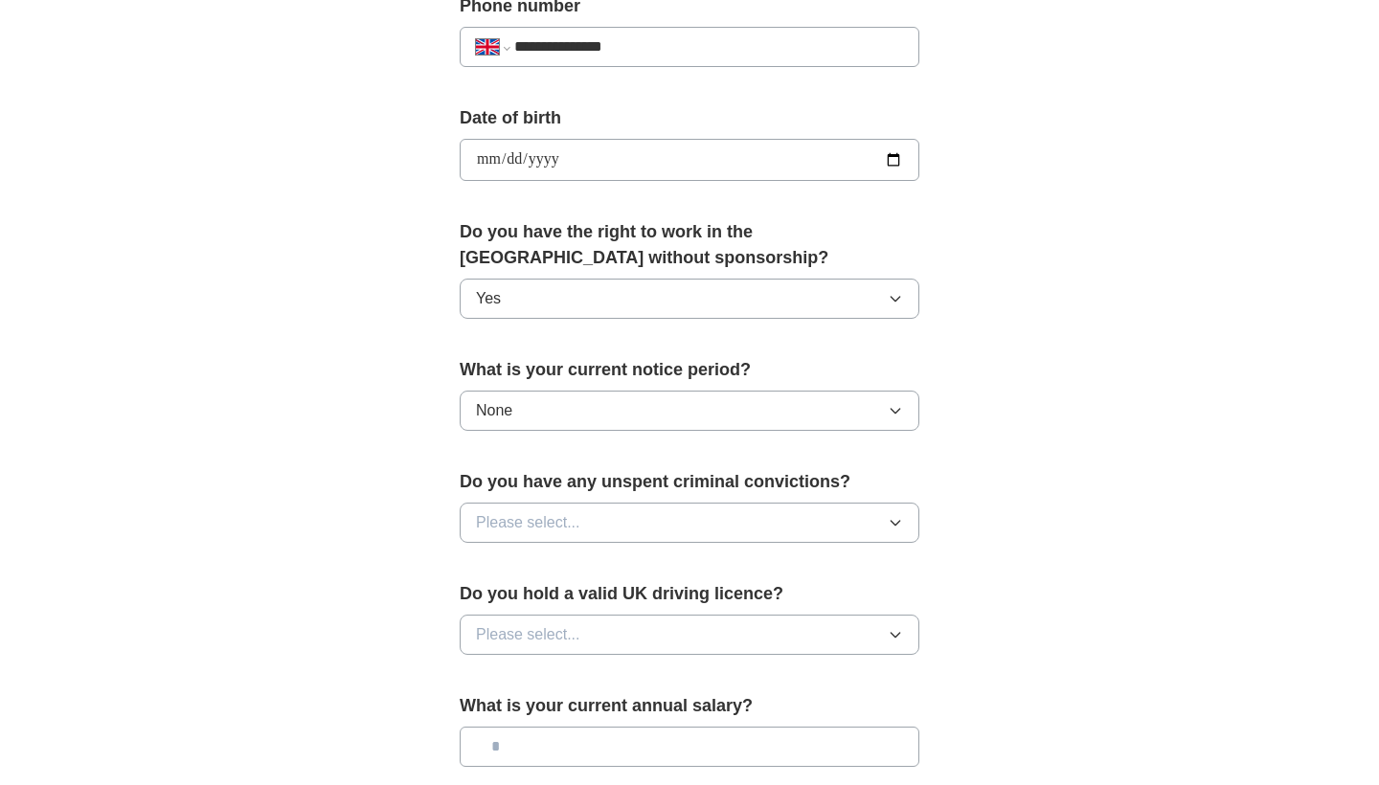
scroll to position [857, 0]
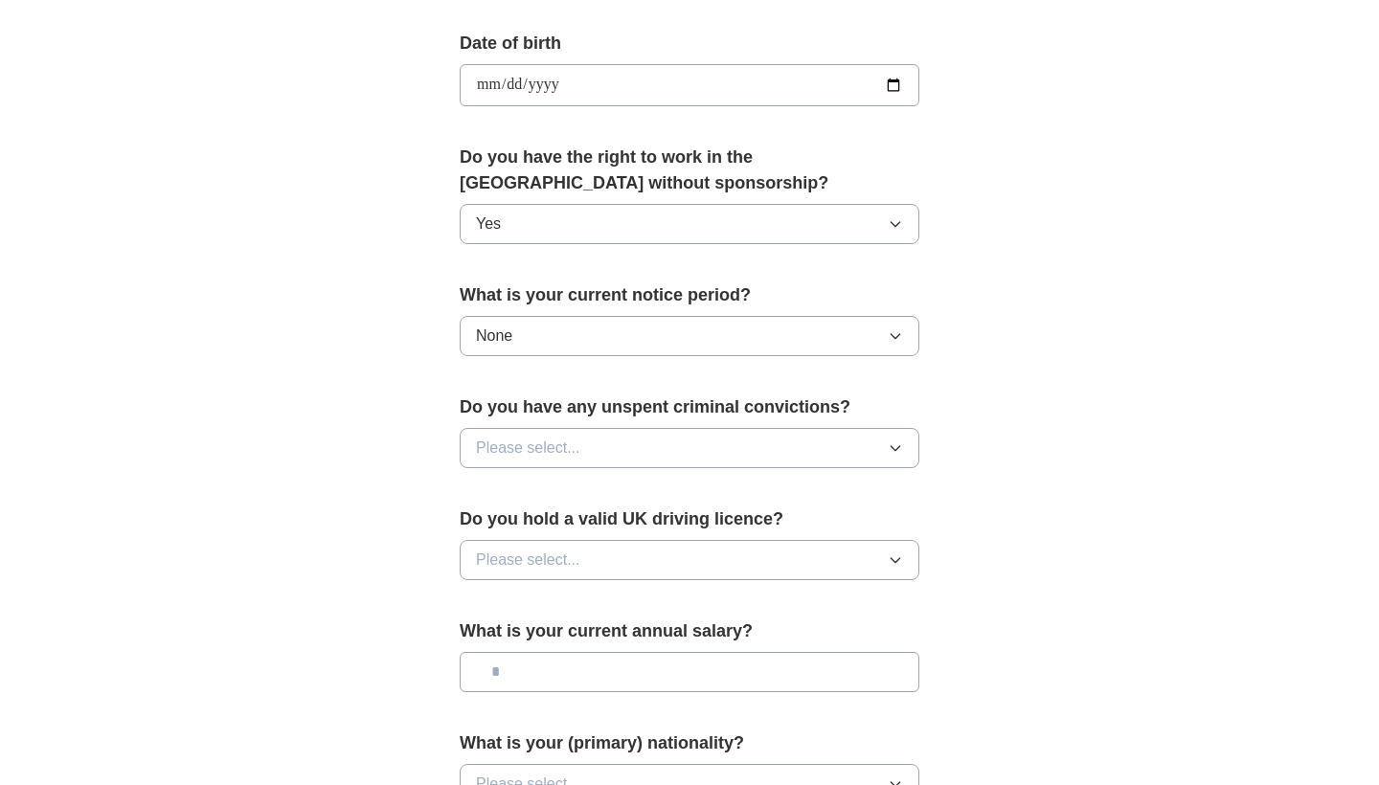
click at [589, 440] on button "Please select..." at bounding box center [690, 448] width 460 height 40
click at [526, 523] on div "No" at bounding box center [689, 531] width 427 height 23
click at [542, 569] on span "Please select..." at bounding box center [528, 560] width 104 height 23
click at [516, 602] on div "Yes" at bounding box center [689, 604] width 427 height 23
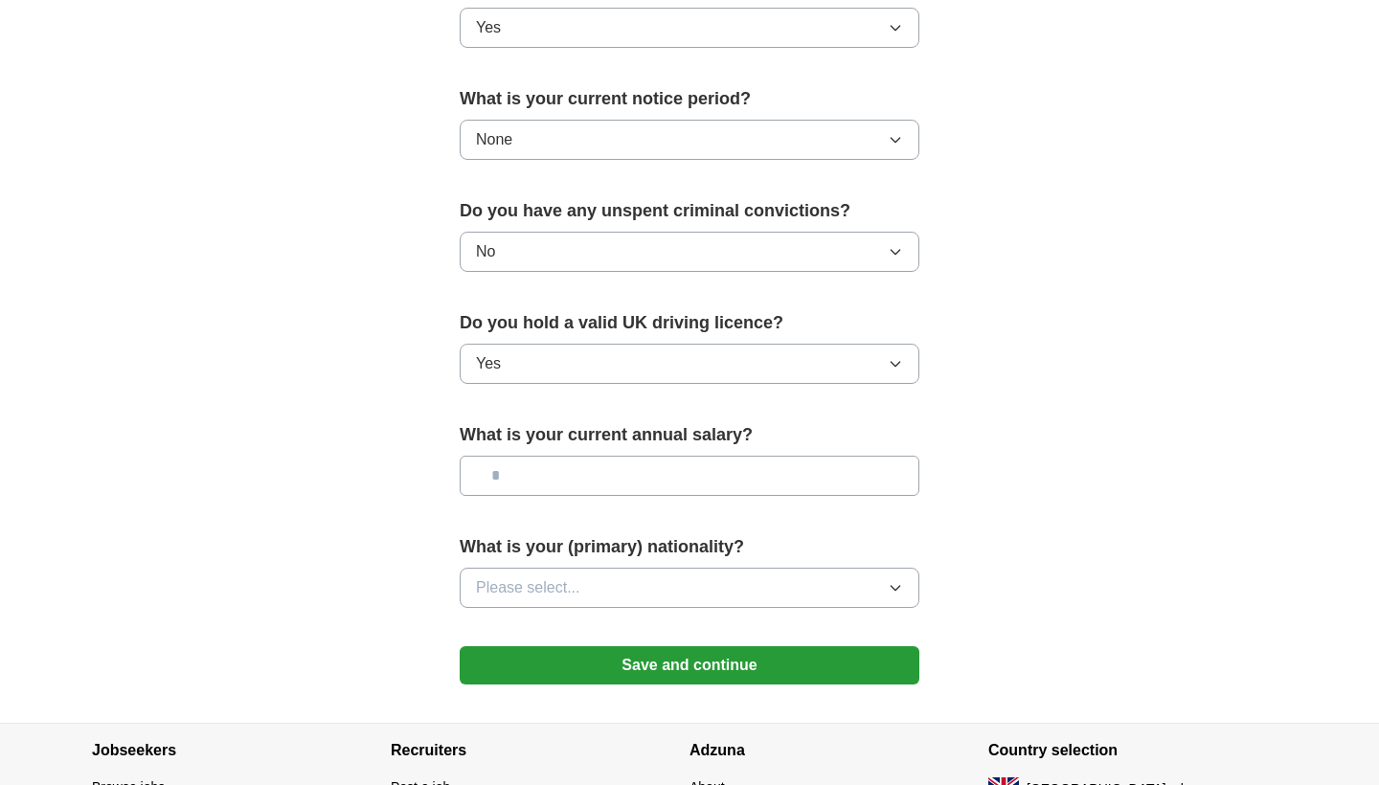
scroll to position [1092, 0]
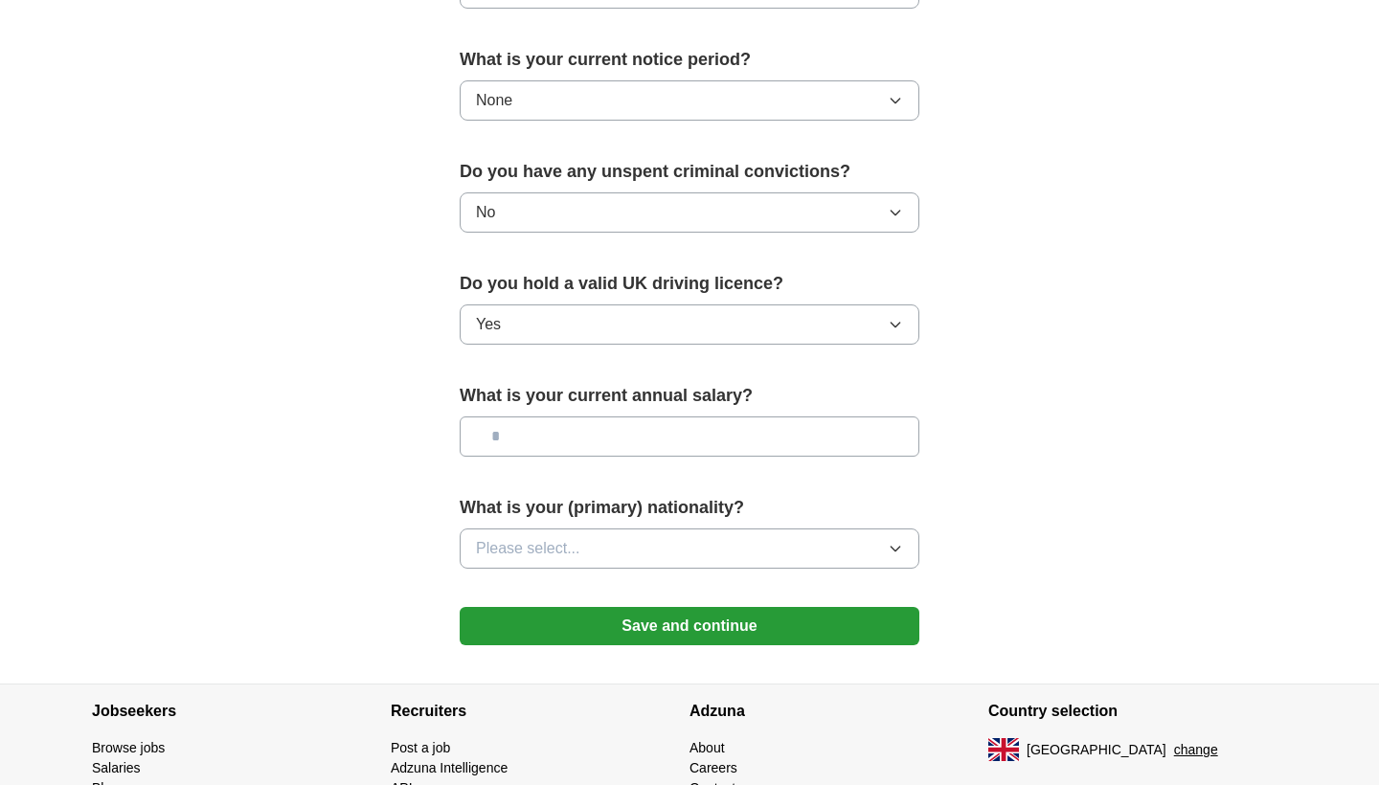
click at [546, 437] on input "text" at bounding box center [690, 436] width 460 height 40
type input "********"
click at [567, 554] on span "Please select..." at bounding box center [528, 548] width 104 height 23
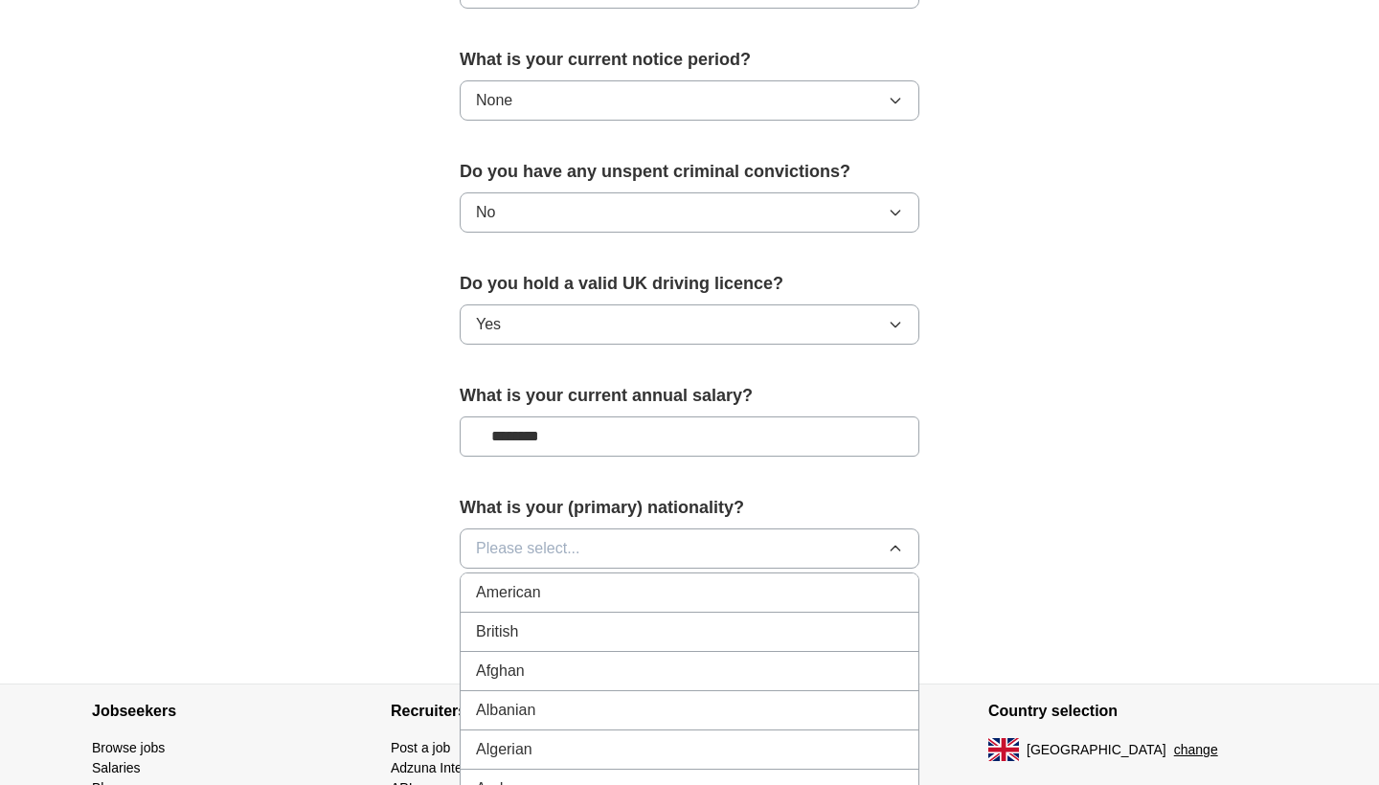
click at [530, 625] on div "British" at bounding box center [689, 631] width 427 height 23
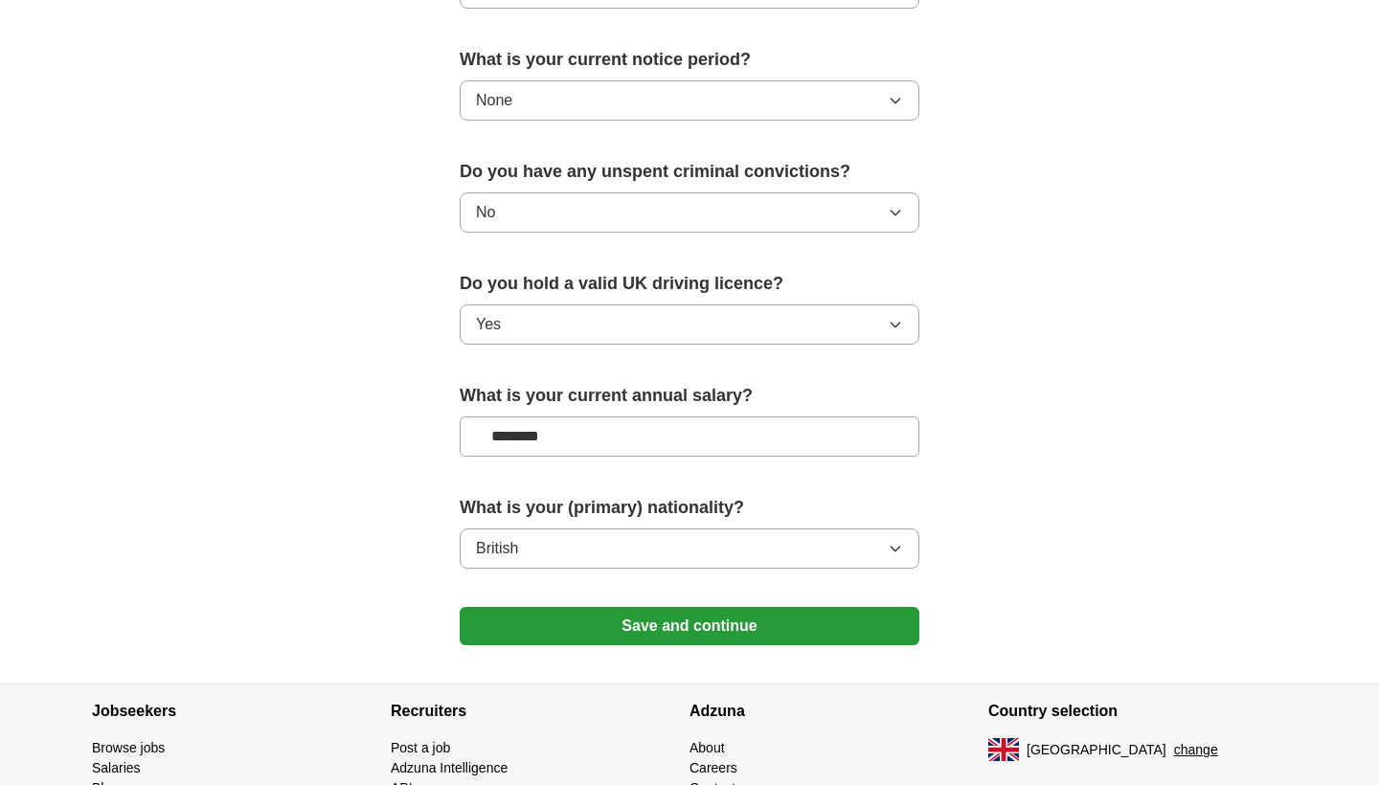
click at [627, 630] on button "Save and continue" at bounding box center [690, 626] width 460 height 38
